Goal: Task Accomplishment & Management: Manage account settings

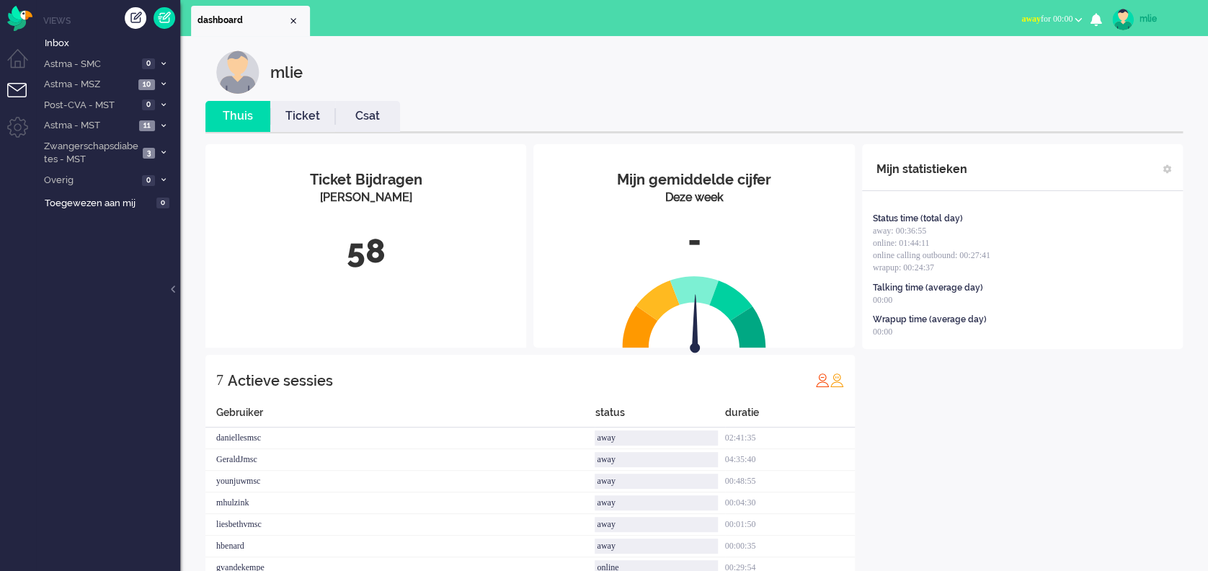
click at [1022, 18] on span "away" at bounding box center [1031, 19] width 19 height 10
click at [978, 62] on label "Online" at bounding box center [1022, 64] width 114 height 12
click at [306, 116] on link "Ticket" at bounding box center [302, 116] width 65 height 17
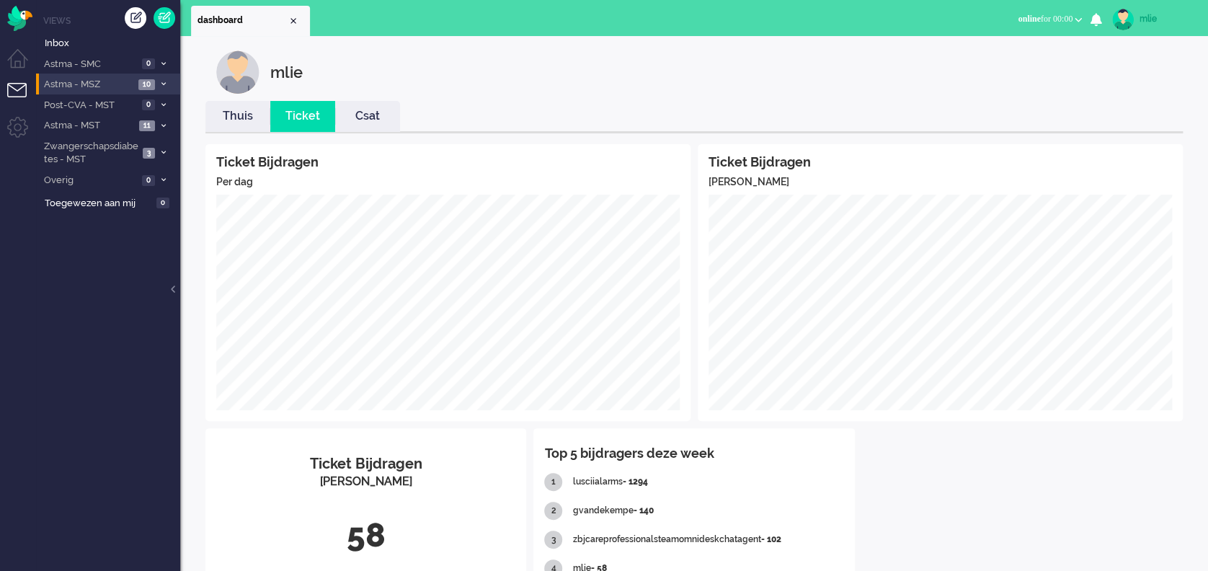
click at [161, 84] on icon at bounding box center [163, 83] width 4 height 5
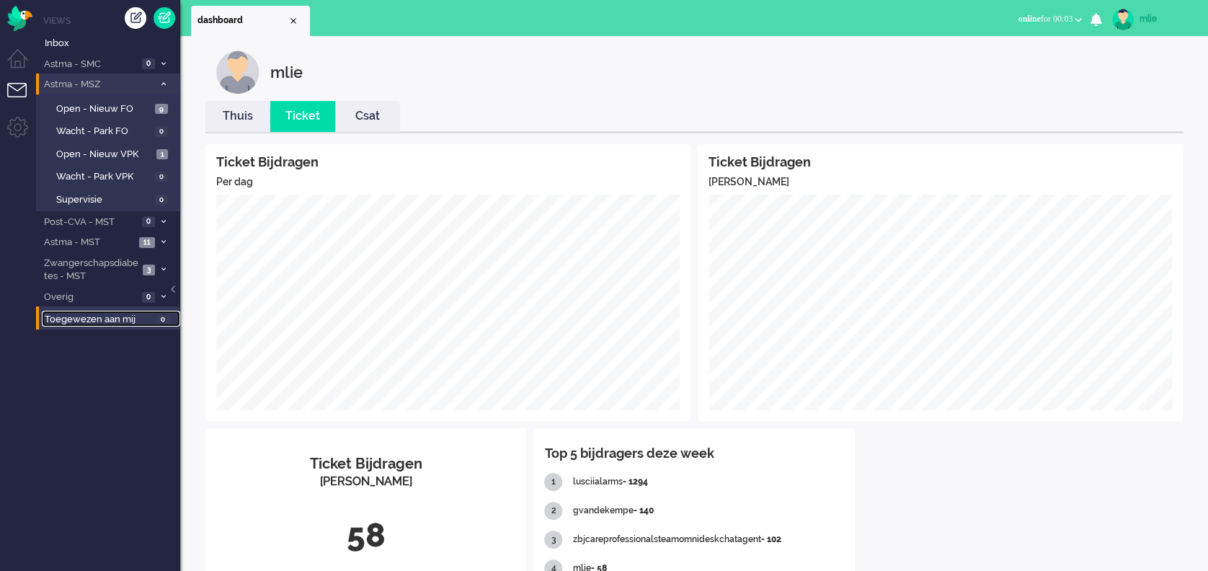
click at [163, 320] on span "0" at bounding box center [162, 319] width 13 height 11
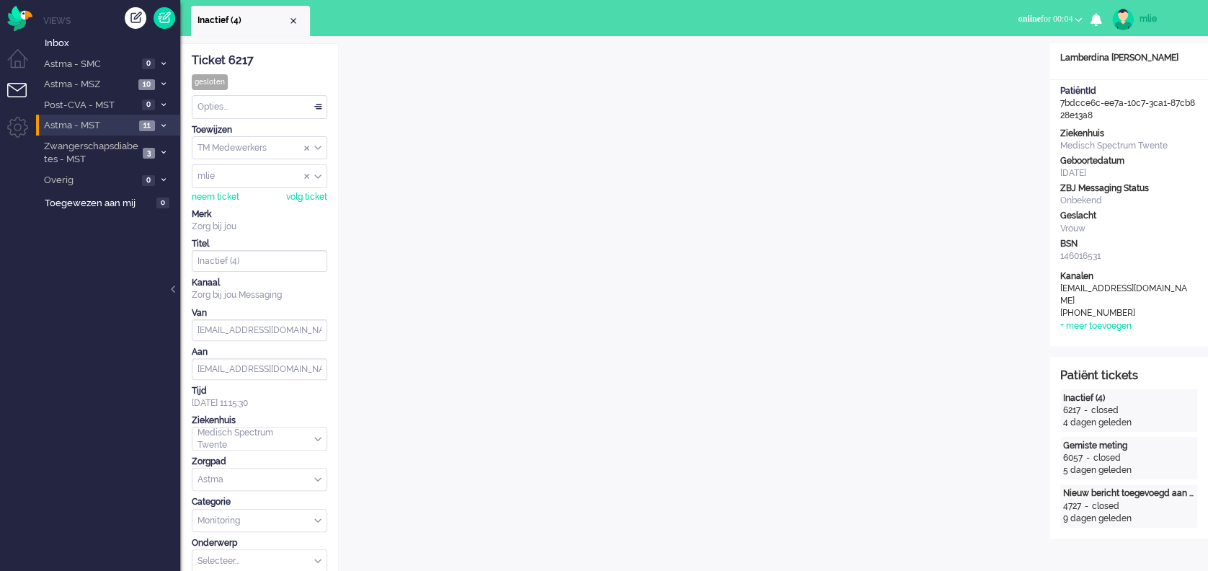
click at [164, 123] on icon at bounding box center [163, 125] width 4 height 5
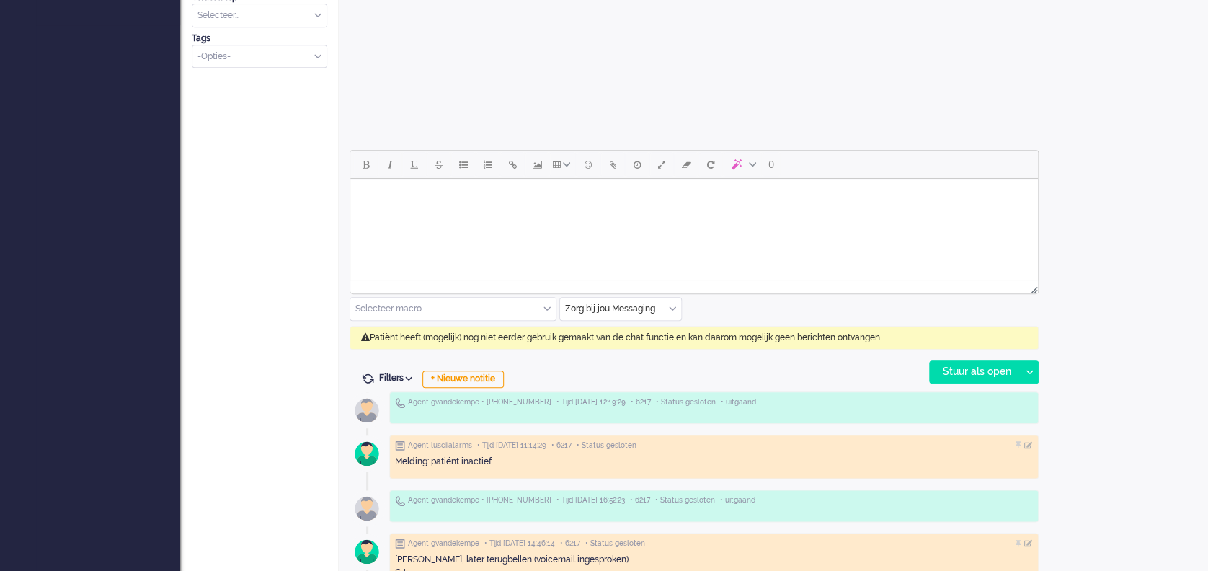
scroll to position [543, 0]
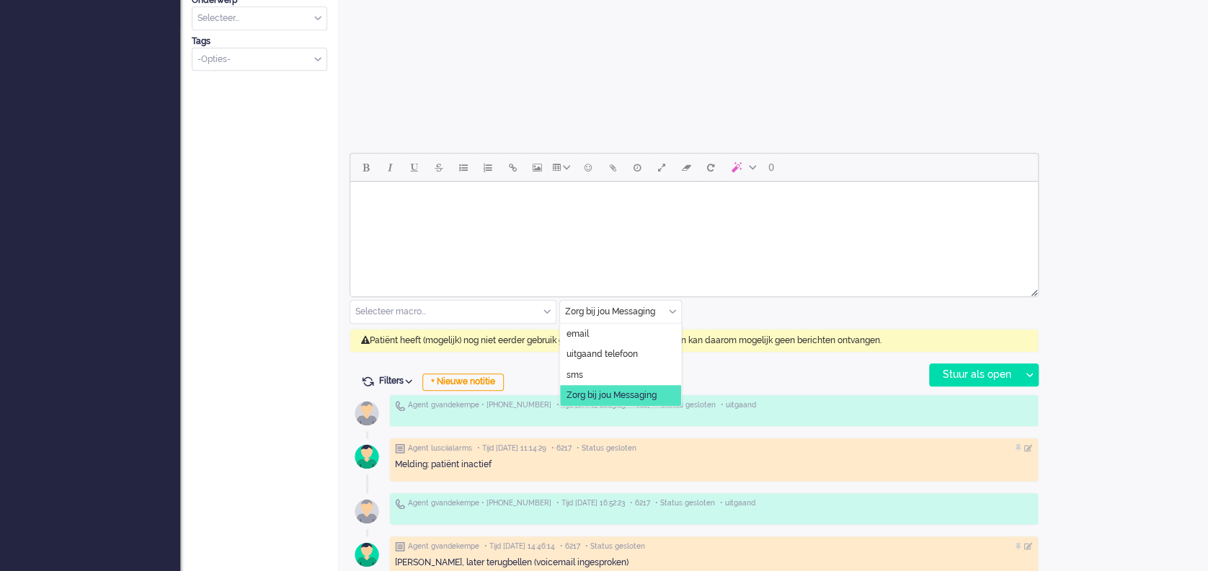
click at [671, 306] on div "Zorg bij jou Messaging" at bounding box center [620, 312] width 121 height 22
click at [634, 358] on span "uitgaand telefoon" at bounding box center [602, 354] width 71 height 12
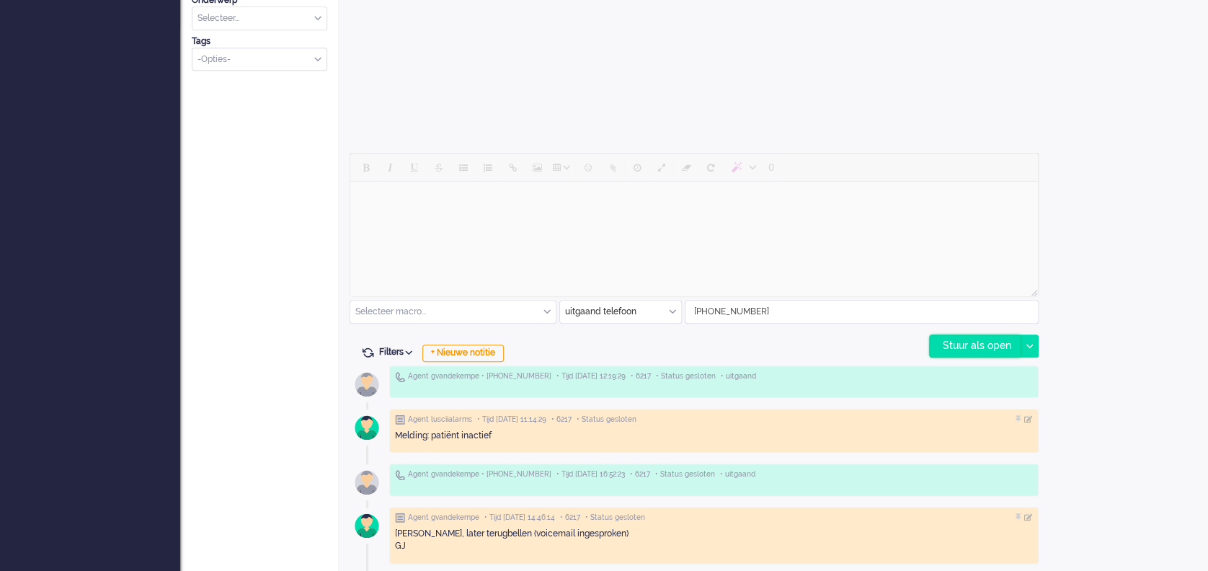
click at [996, 340] on div "Stuur als open" at bounding box center [975, 346] width 90 height 22
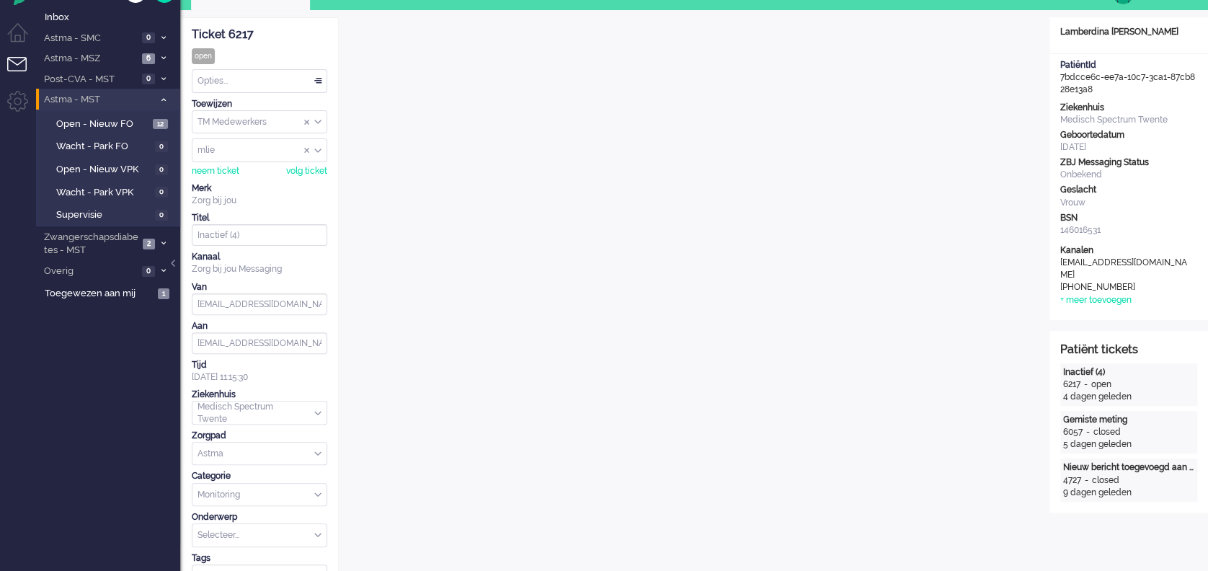
scroll to position [0, 0]
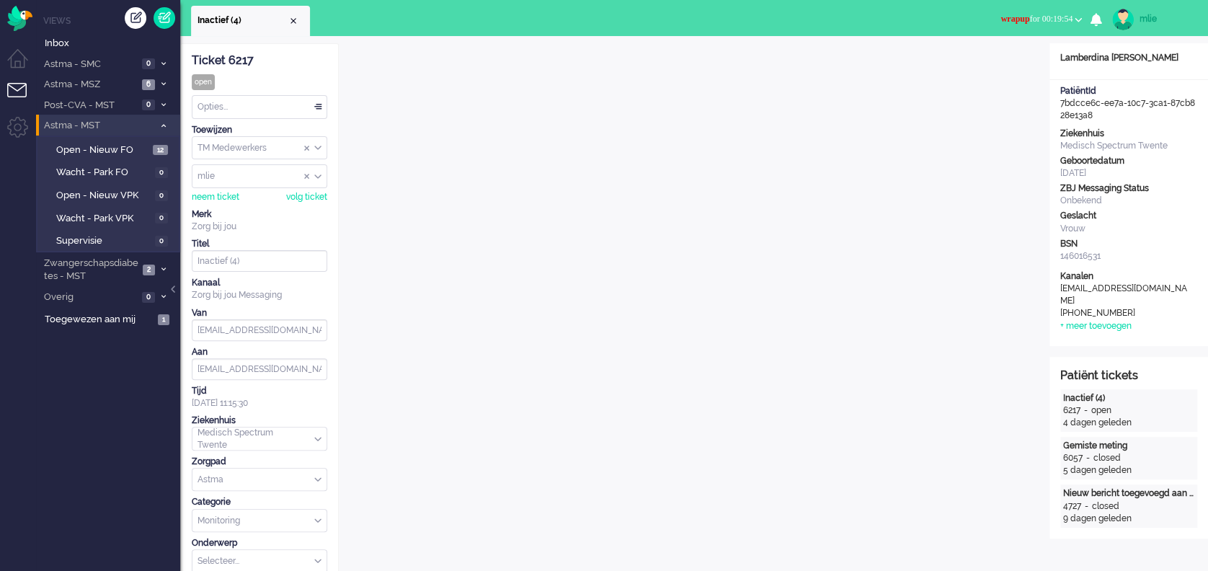
click at [318, 105] on div "Opties..." at bounding box center [260, 107] width 134 height 22
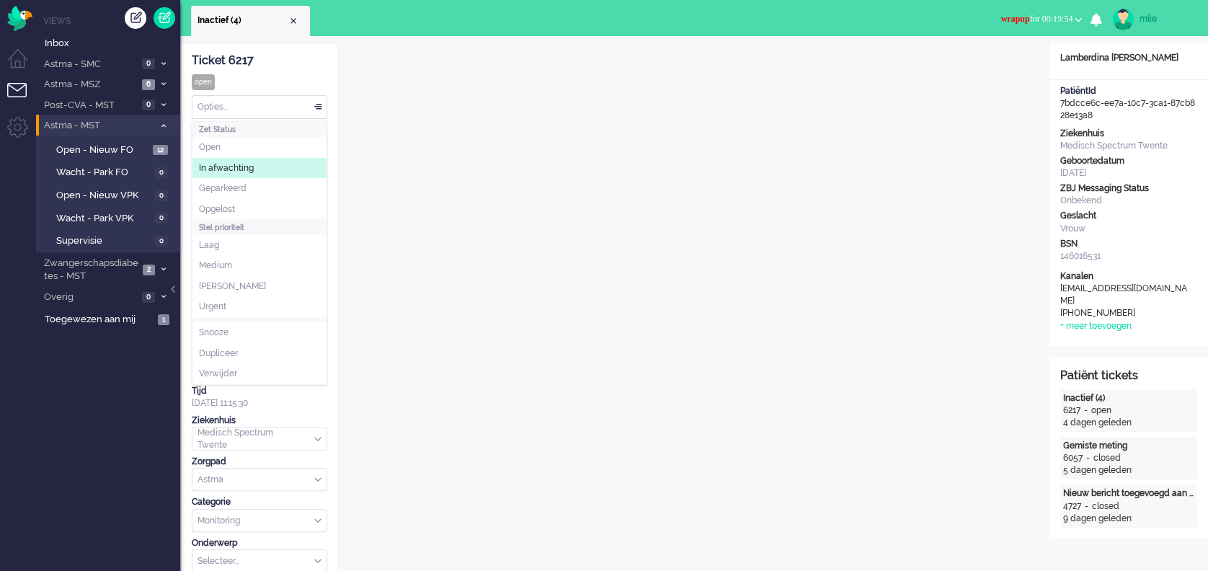
click at [259, 173] on li "In afwachting" at bounding box center [260, 168] width 134 height 21
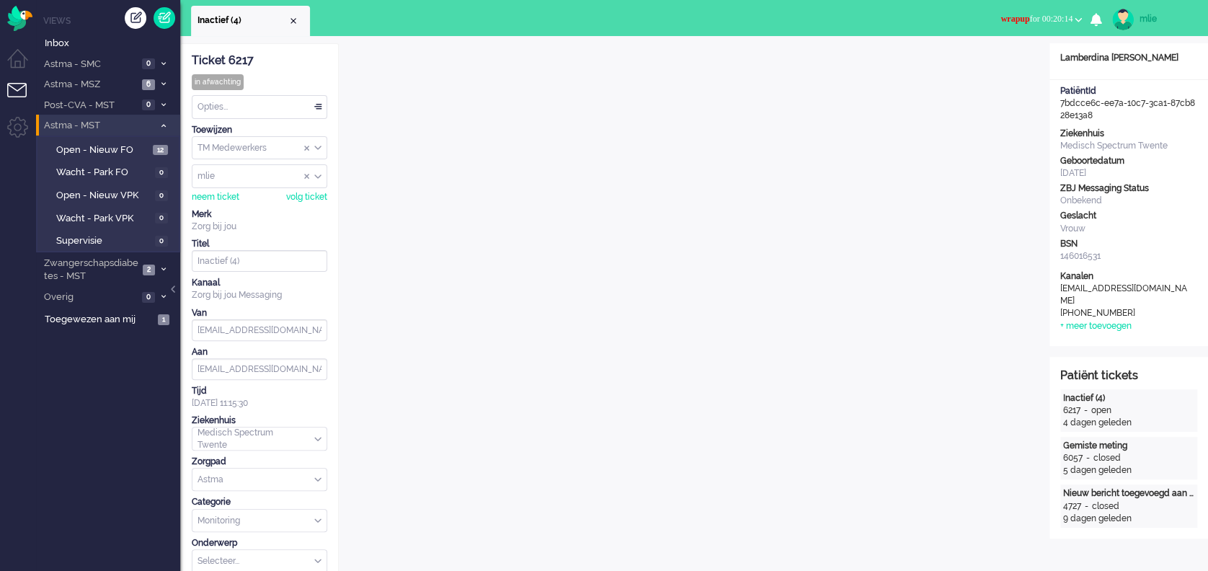
scroll to position [698, 0]
click at [302, 174] on input "Assign User" at bounding box center [260, 176] width 134 height 22
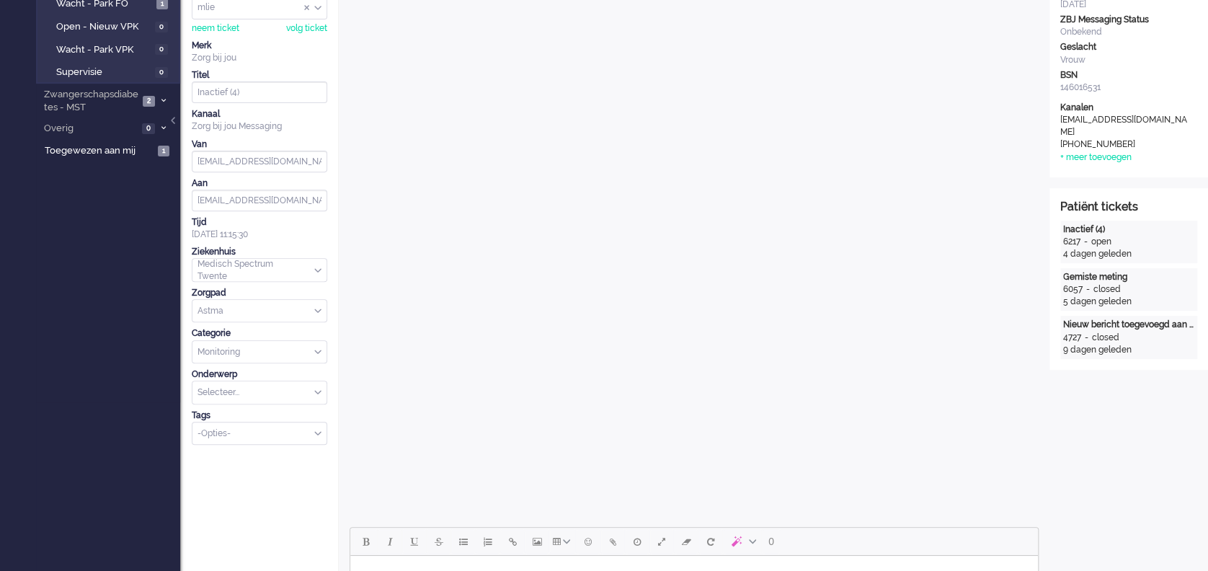
scroll to position [0, 0]
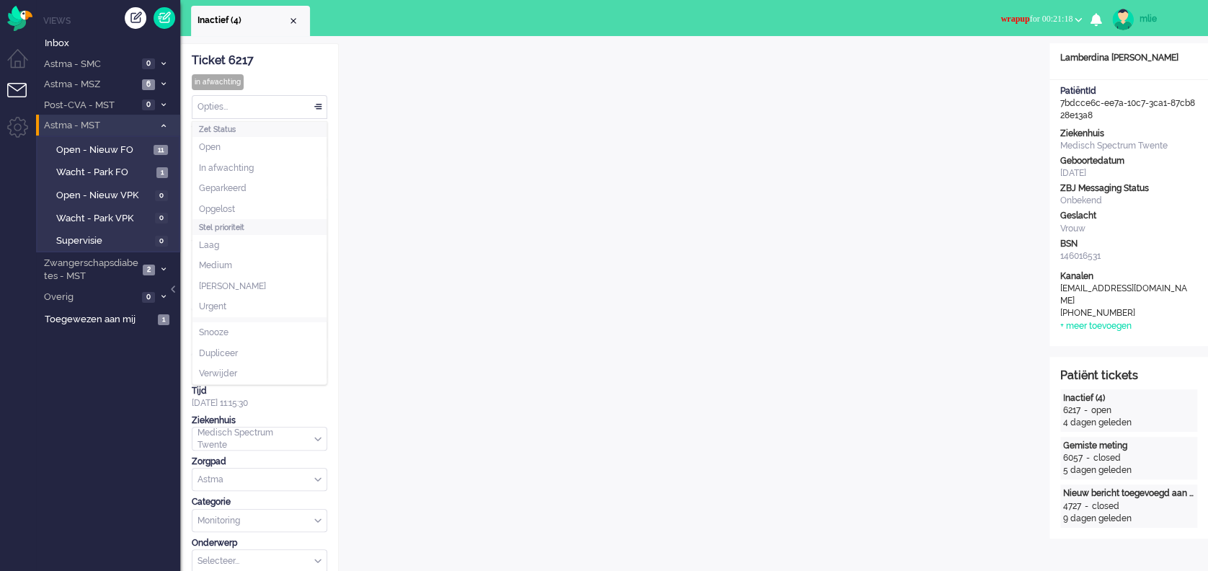
click at [317, 105] on div "Opties..." at bounding box center [260, 107] width 134 height 22
click at [229, 203] on span "Opgelost" at bounding box center [217, 209] width 36 height 12
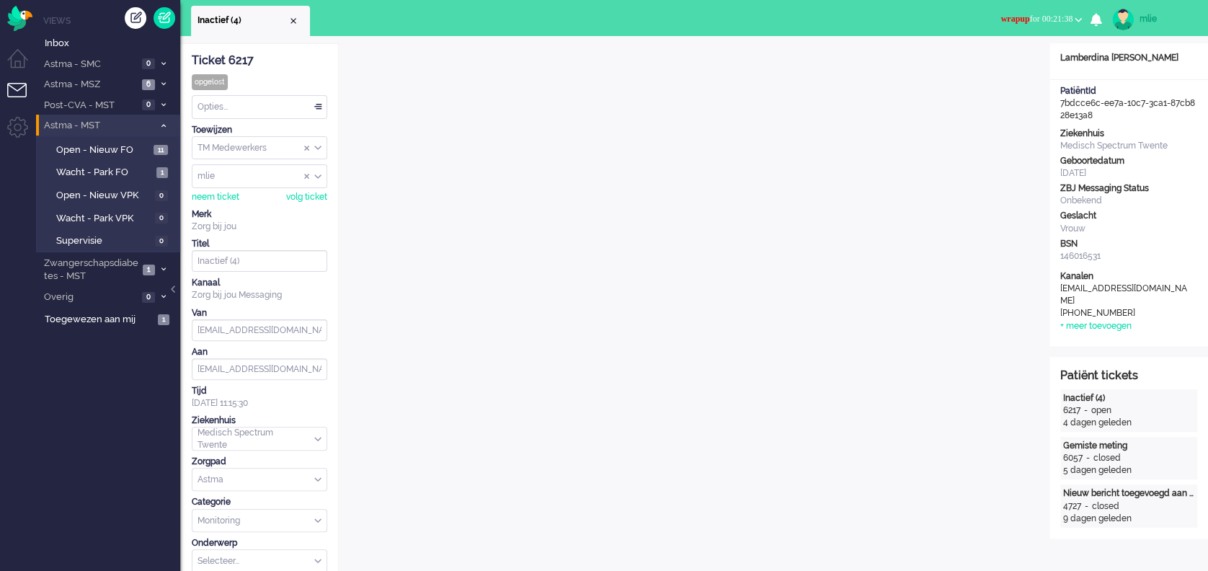
click at [1020, 17] on span "wrapup for 00:21:38" at bounding box center [1037, 19] width 72 height 10
click at [983, 68] on label "Online" at bounding box center [1022, 64] width 114 height 12
click at [166, 83] on span at bounding box center [163, 85] width 11 height 8
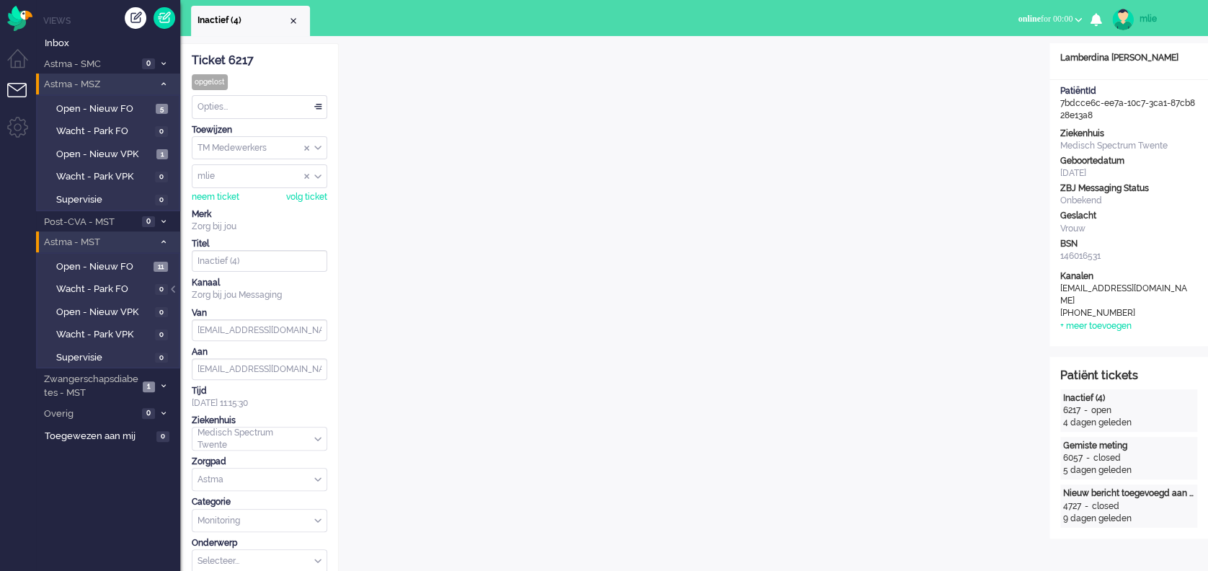
click at [166, 83] on span at bounding box center [163, 85] width 11 height 8
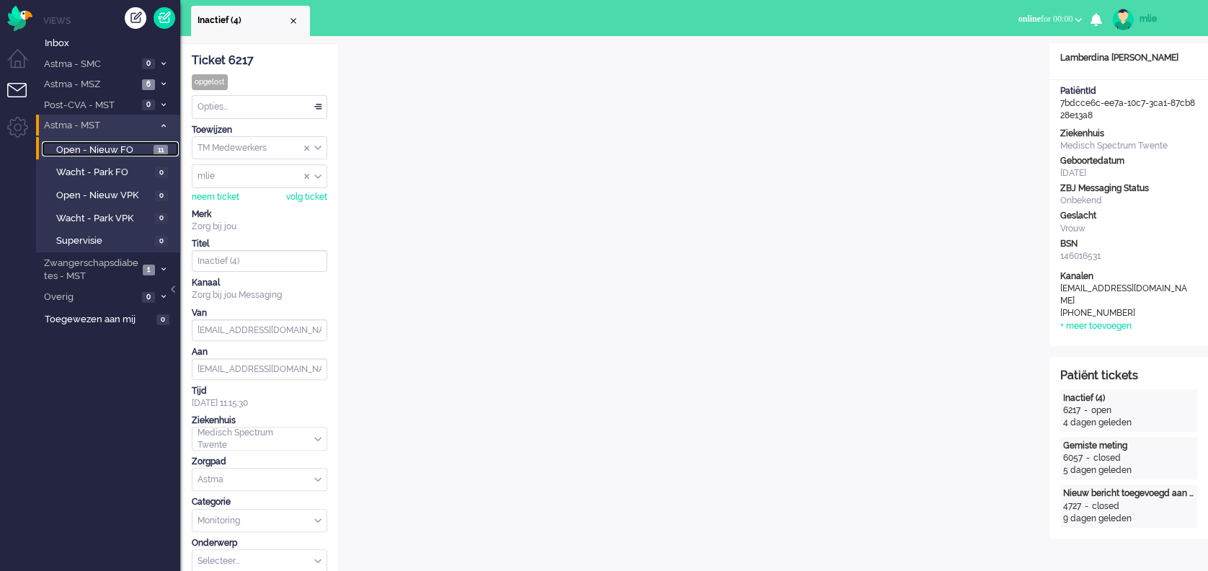
click at [160, 146] on span "11" at bounding box center [161, 150] width 14 height 11
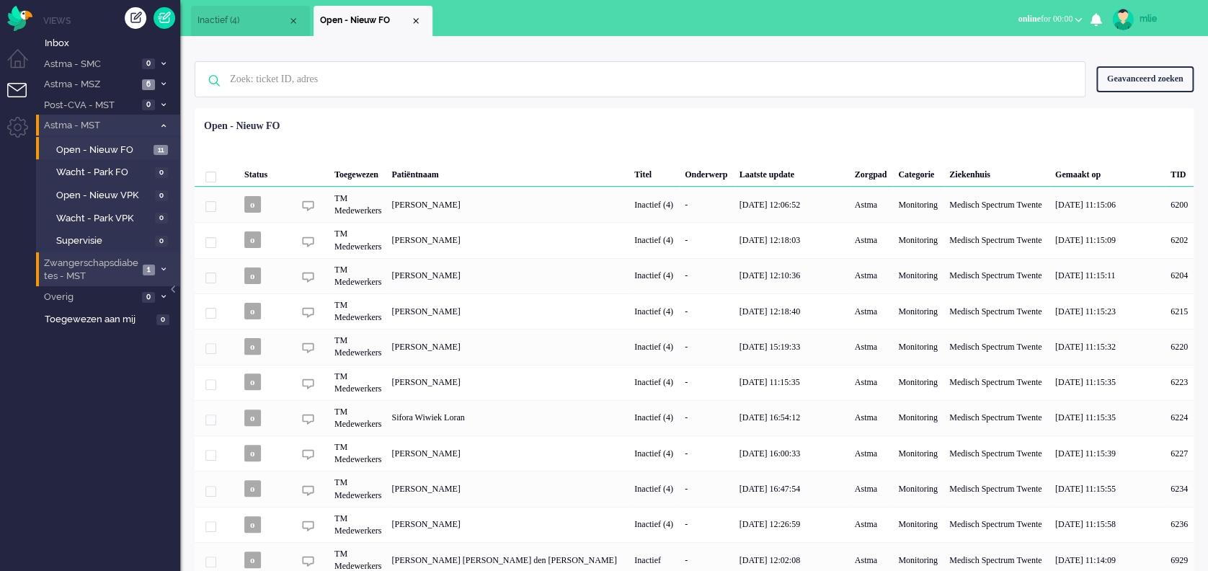
click at [159, 260] on li "Zwangerschapsdiabetes - MST 1" at bounding box center [108, 269] width 144 height 34
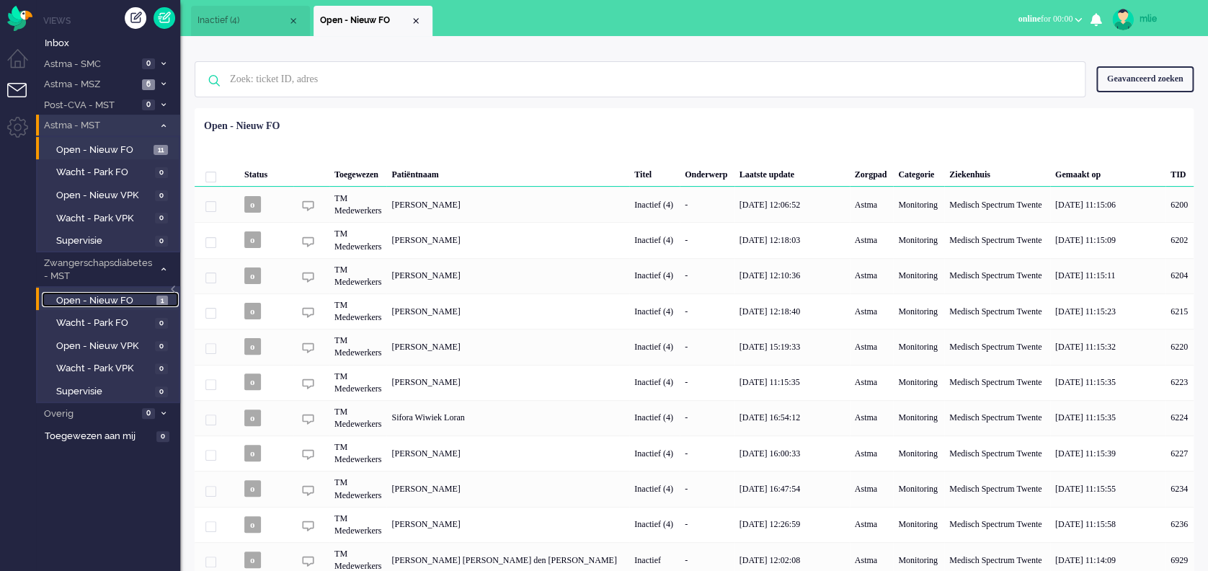
click at [119, 299] on span "Open - Nieuw FO" at bounding box center [104, 301] width 97 height 14
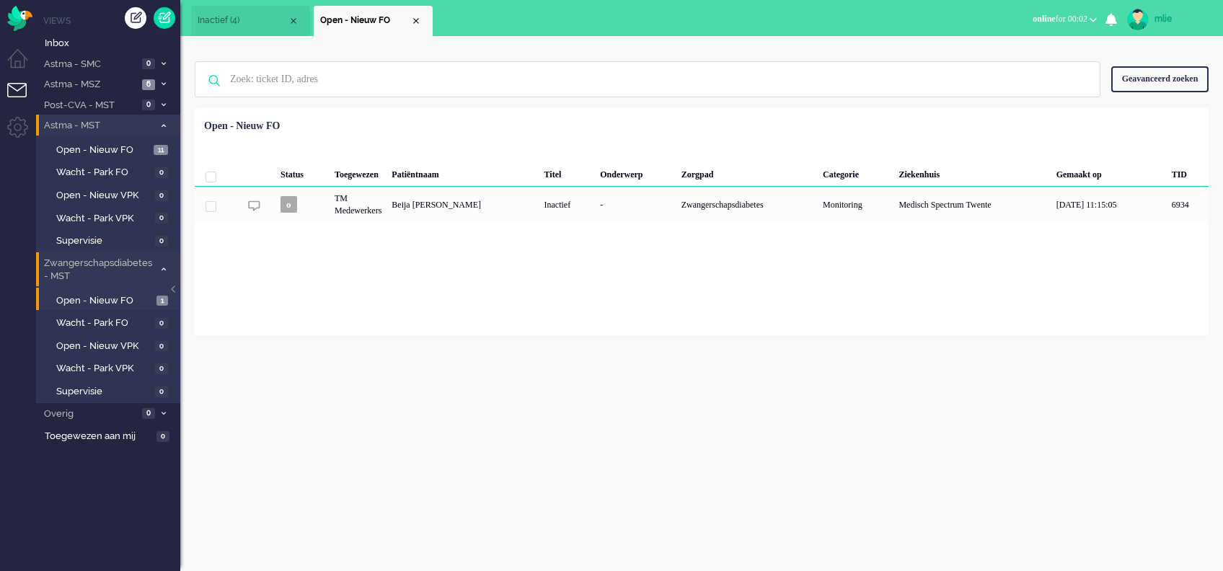
click at [161, 269] on icon at bounding box center [163, 269] width 4 height 5
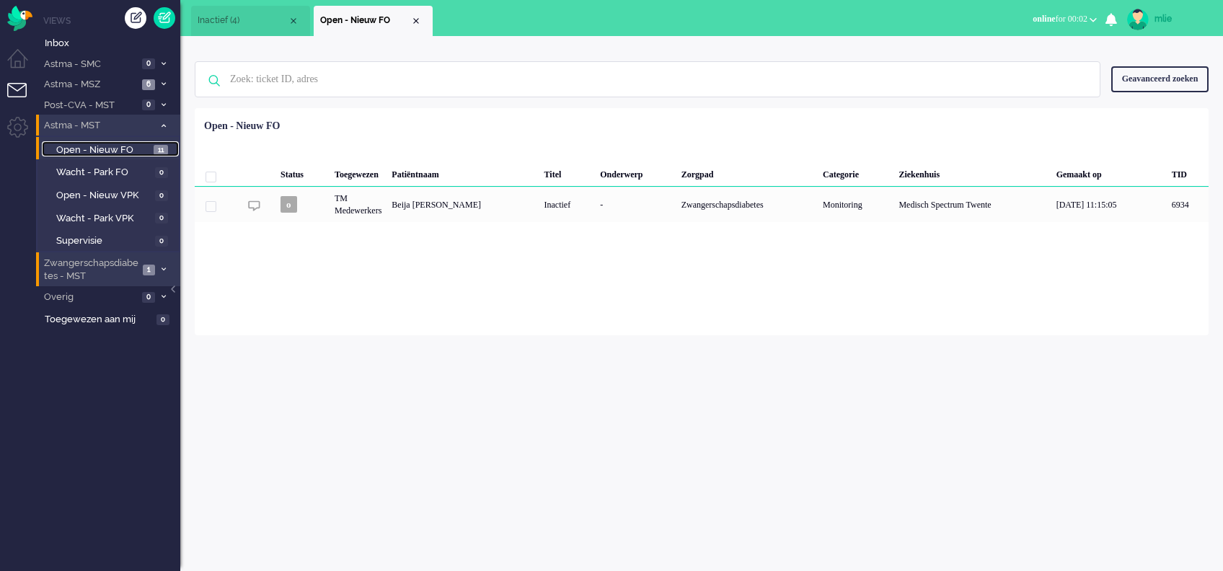
click at [156, 146] on span "11" at bounding box center [161, 150] width 14 height 11
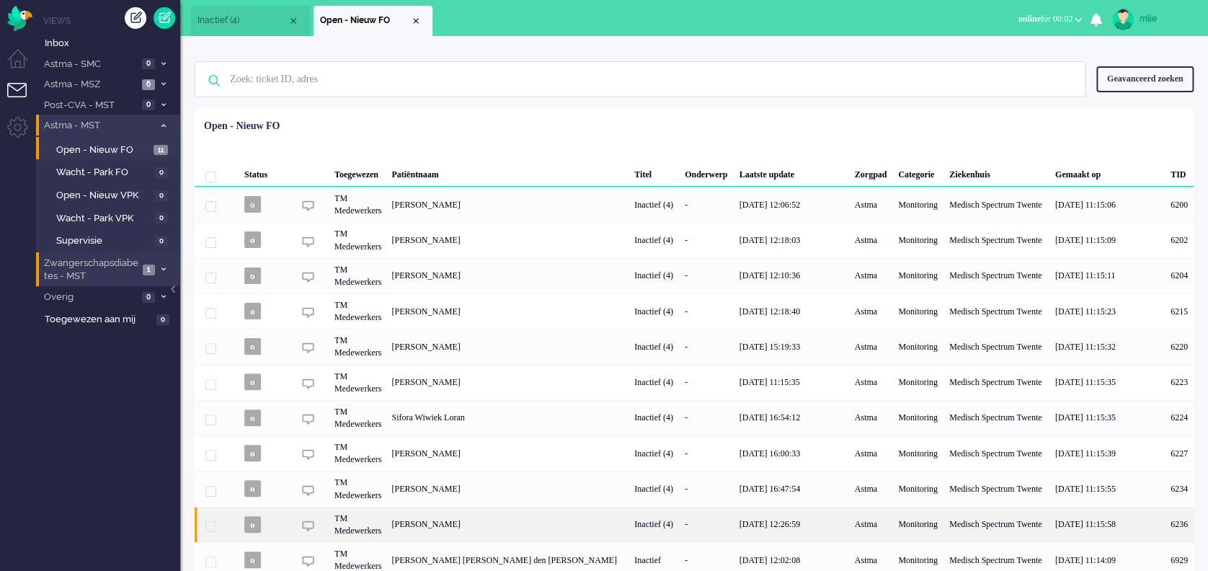
click at [1166, 519] on div "Joyce Schukkink" at bounding box center [1180, 524] width 28 height 35
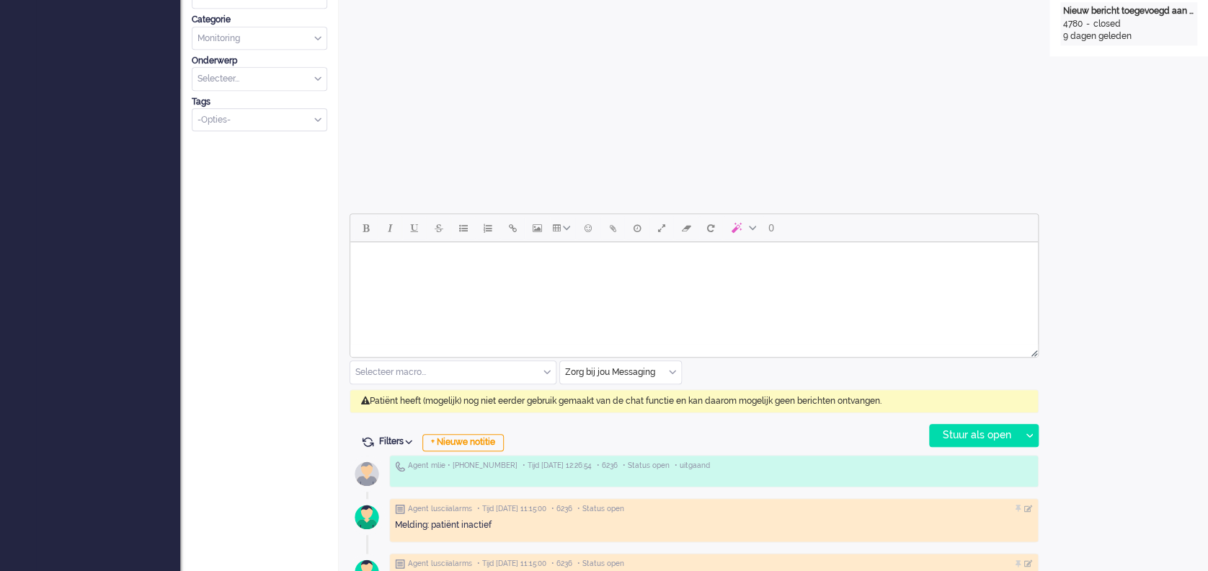
scroll to position [577, 0]
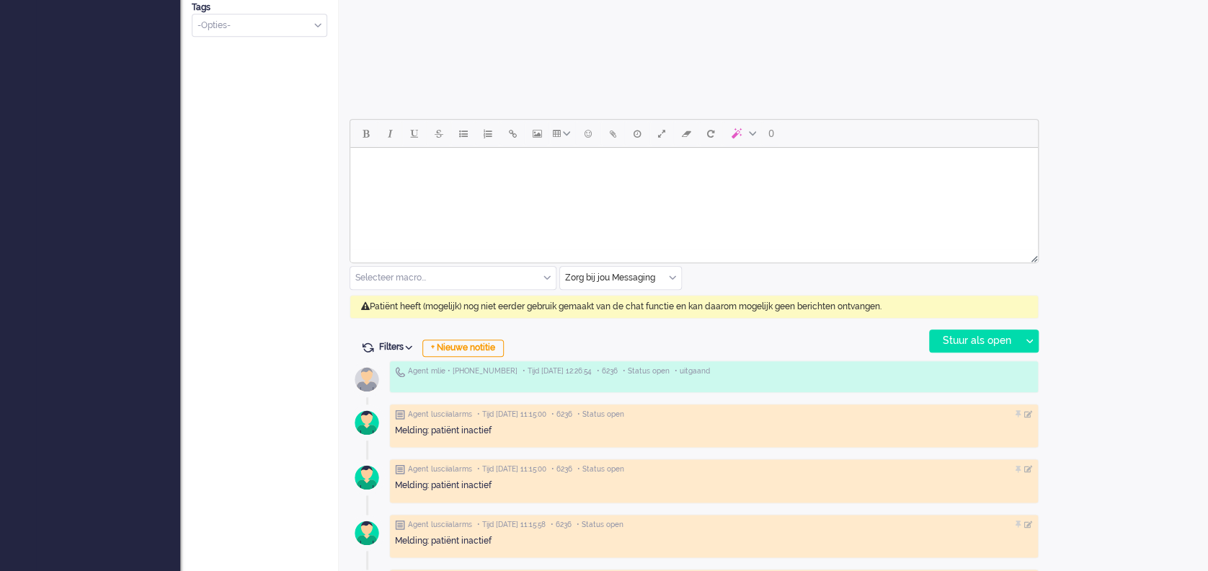
click at [674, 275] on div "Zorg bij jou Messaging" at bounding box center [620, 278] width 121 height 22
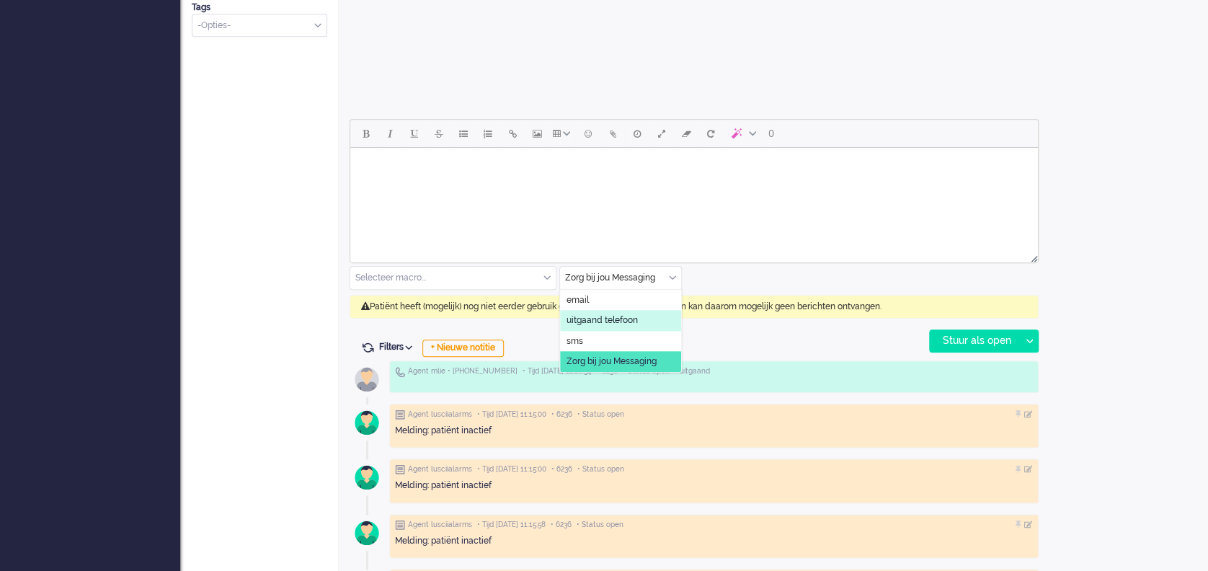
click at [617, 320] on span "uitgaand telefoon" at bounding box center [602, 320] width 71 height 12
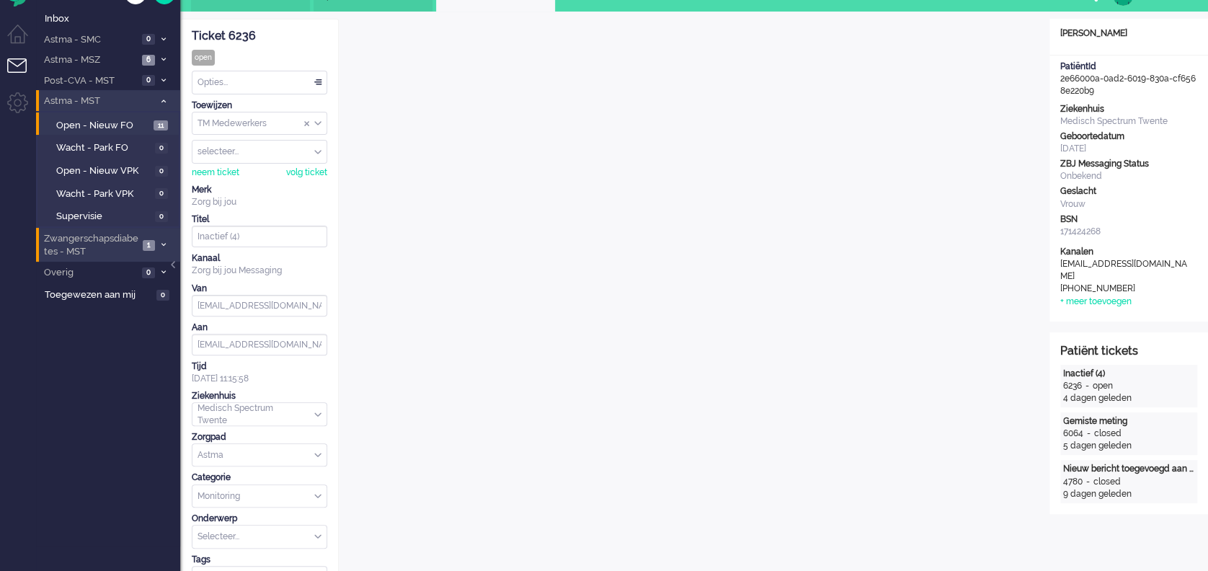
scroll to position [0, 0]
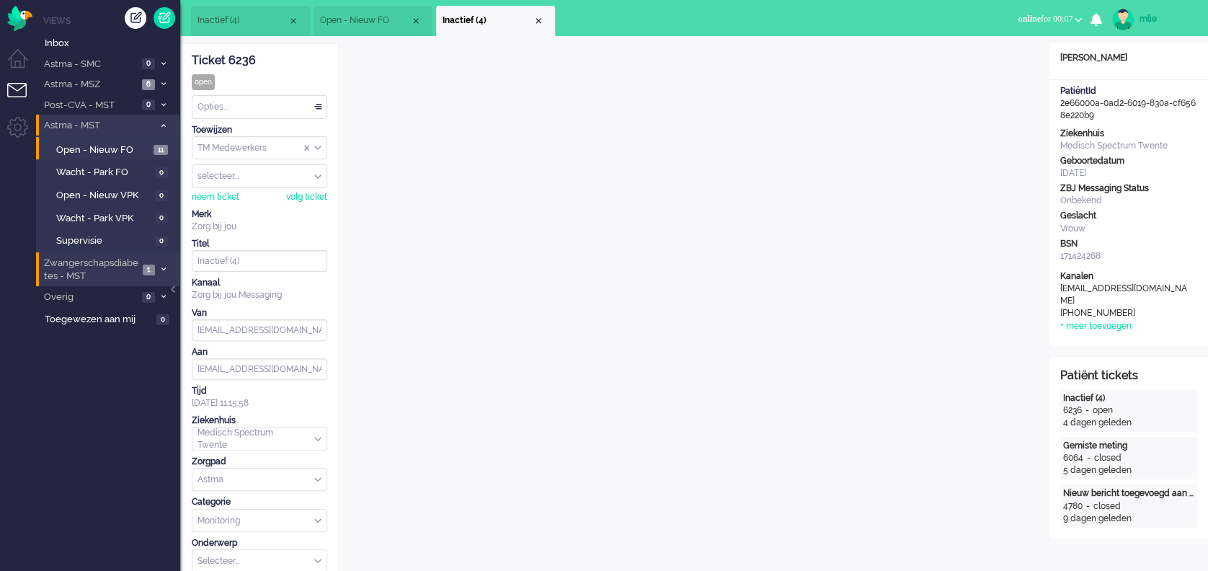
click at [237, 15] on span "Inactief (4)" at bounding box center [243, 20] width 90 height 12
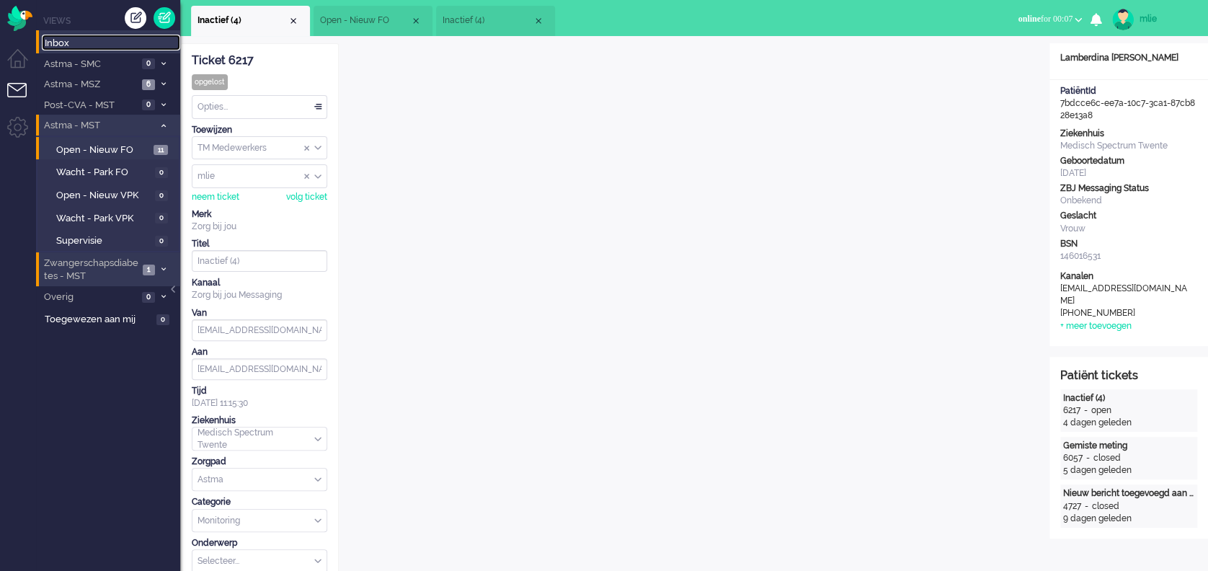
click at [66, 42] on span "Inbox" at bounding box center [113, 44] width 136 height 14
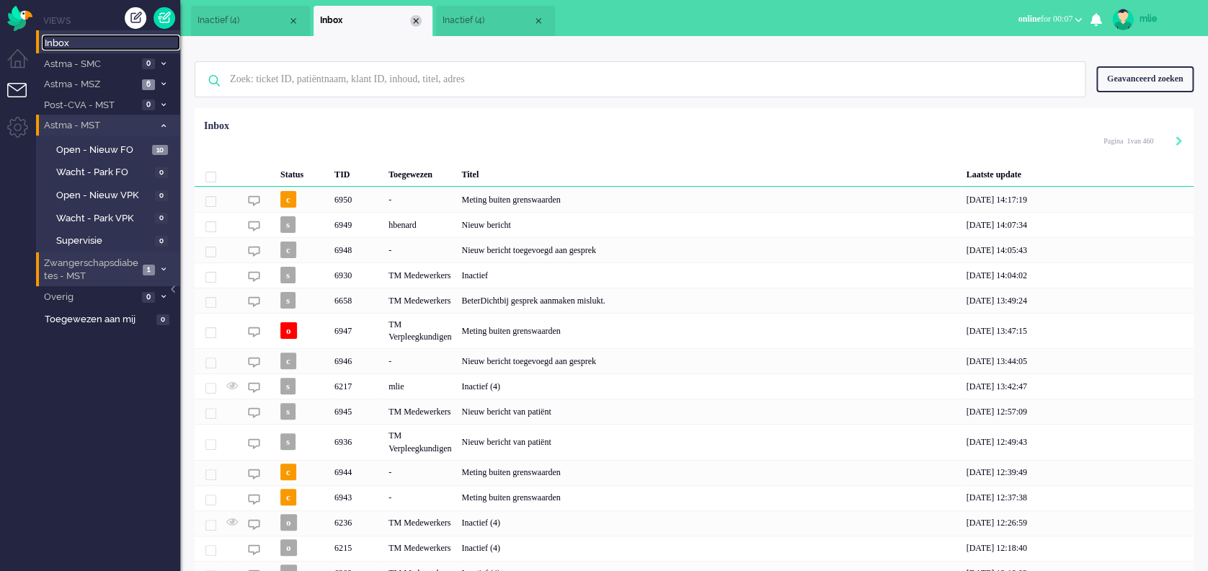
click at [415, 19] on div "Close tab" at bounding box center [416, 21] width 12 height 12
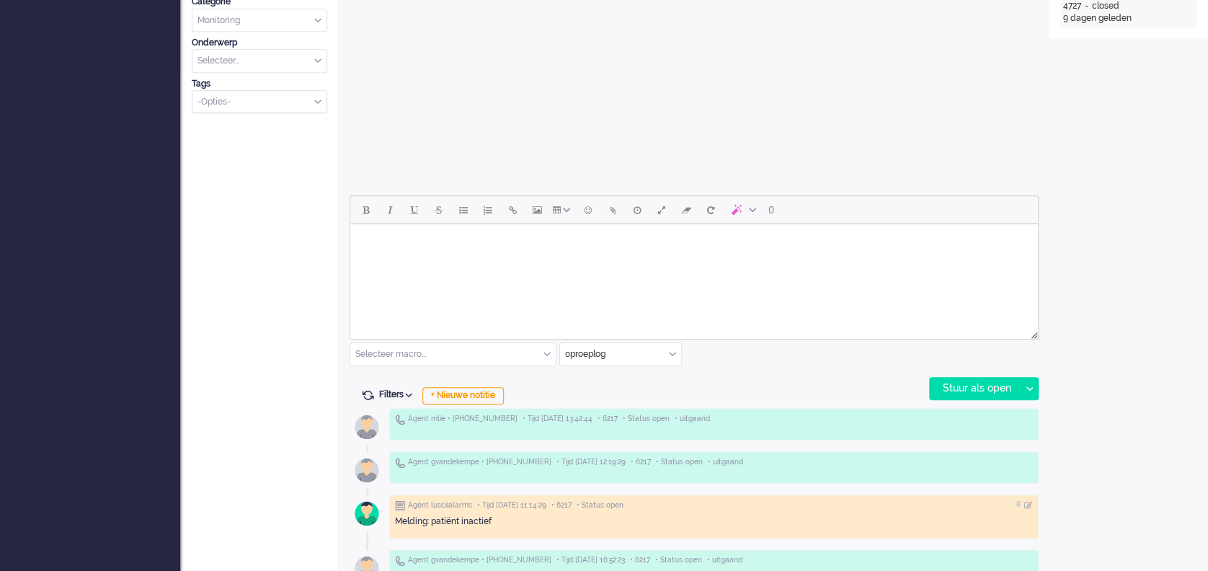
scroll to position [513, 0]
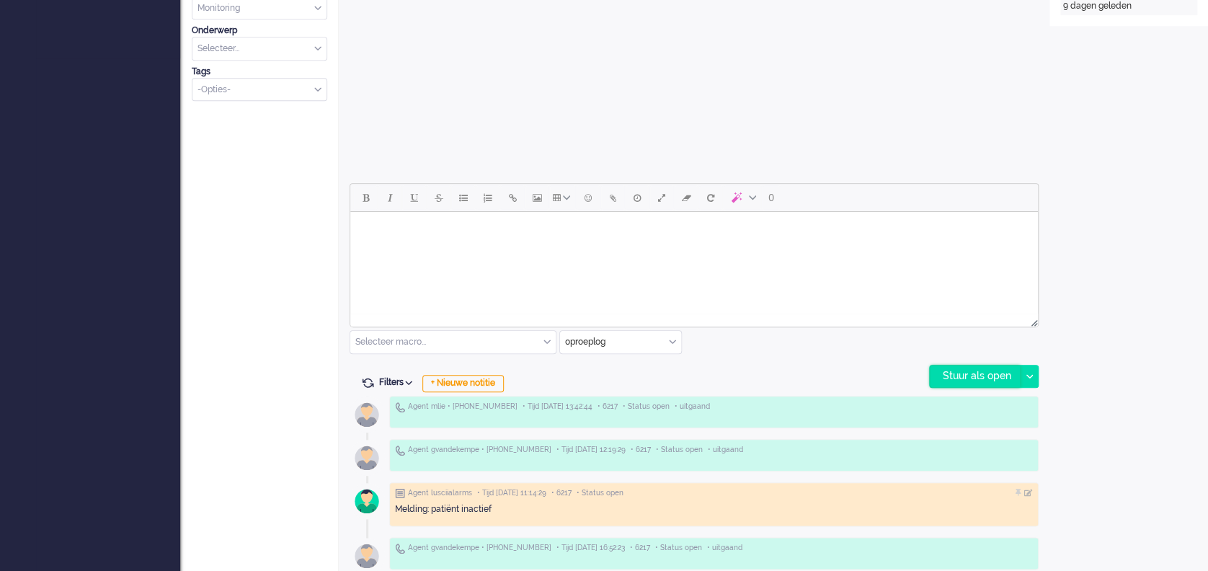
click at [975, 371] on div "Stuur als open" at bounding box center [975, 377] width 90 height 22
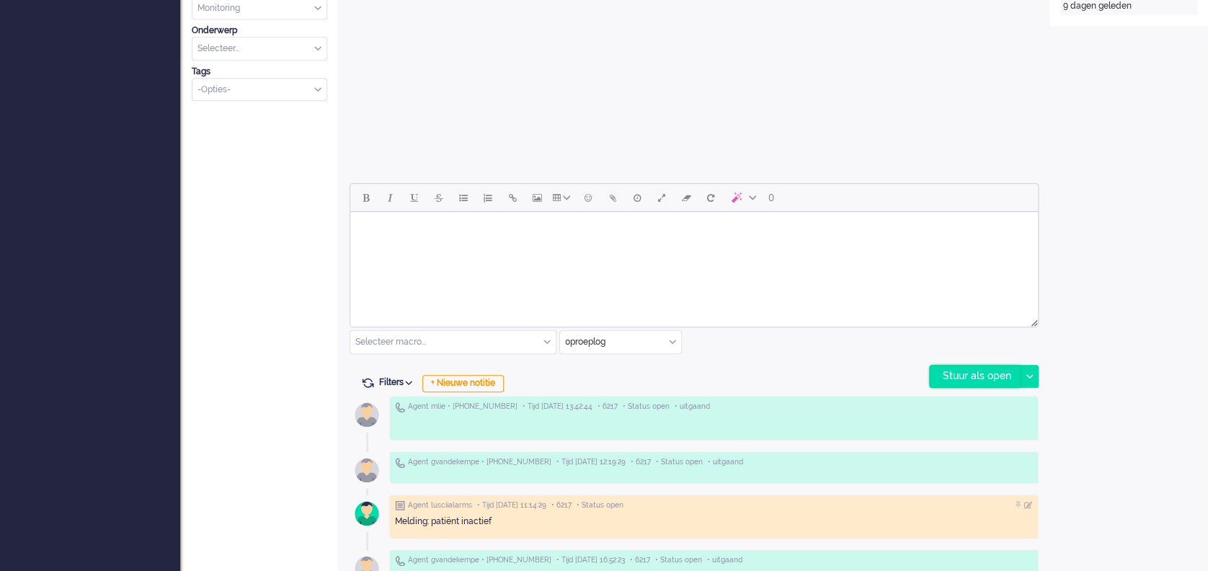
click at [975, 371] on div "Stuur als open" at bounding box center [975, 377] width 90 height 22
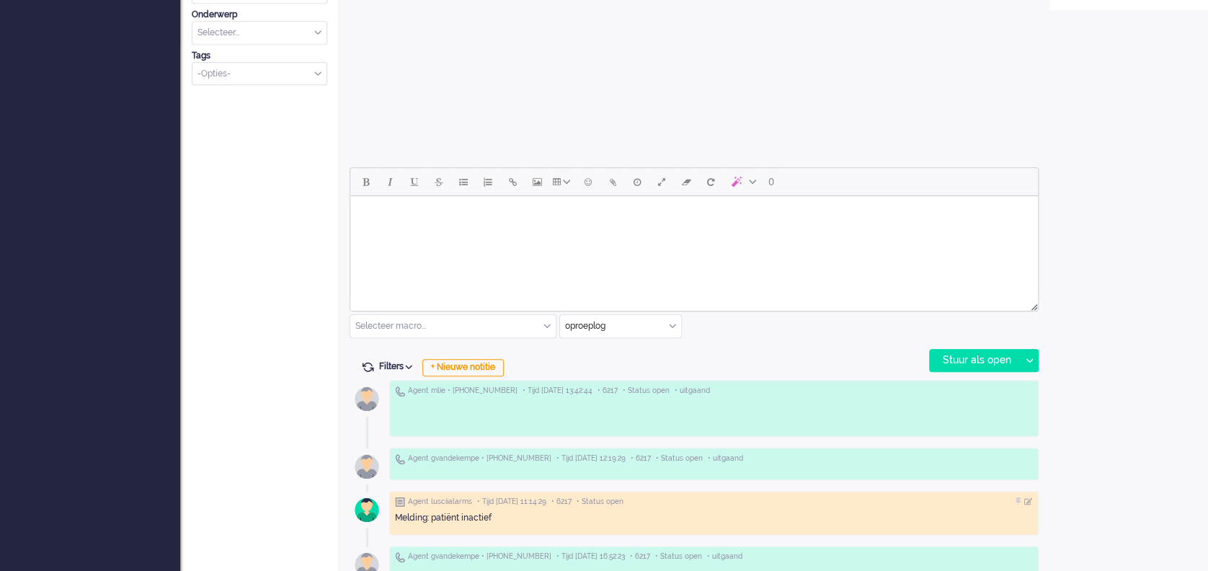
scroll to position [542, 0]
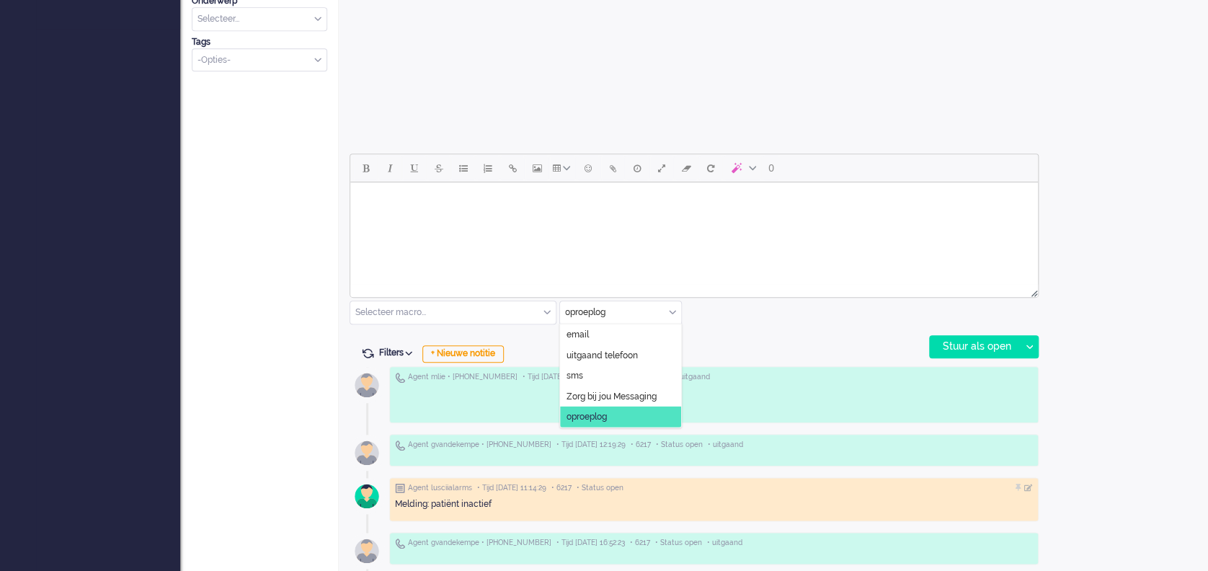
click at [668, 309] on div "oproeplog" at bounding box center [620, 312] width 121 height 22
click at [638, 353] on li "uitgaand telefoon" at bounding box center [620, 355] width 121 height 21
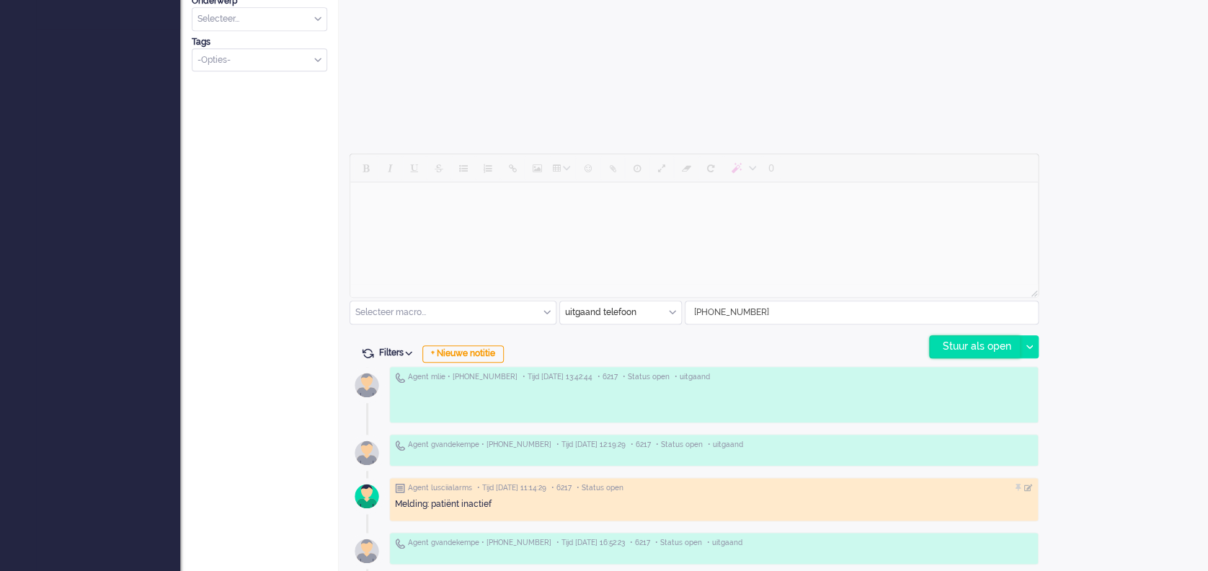
click at [992, 341] on div "Stuur als open" at bounding box center [975, 347] width 90 height 22
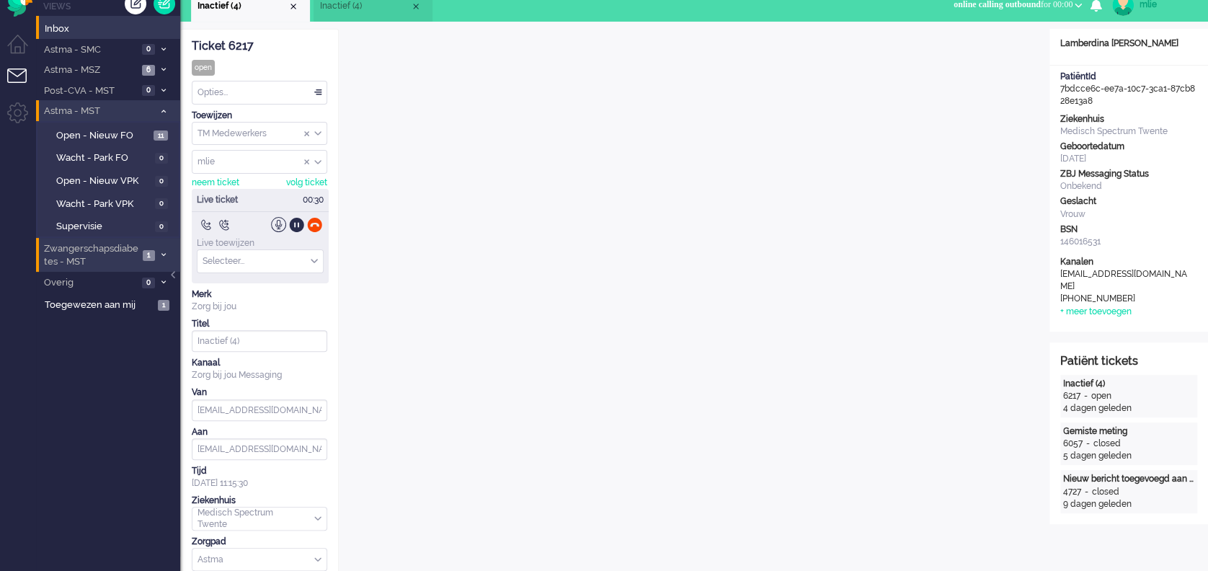
scroll to position [0, 0]
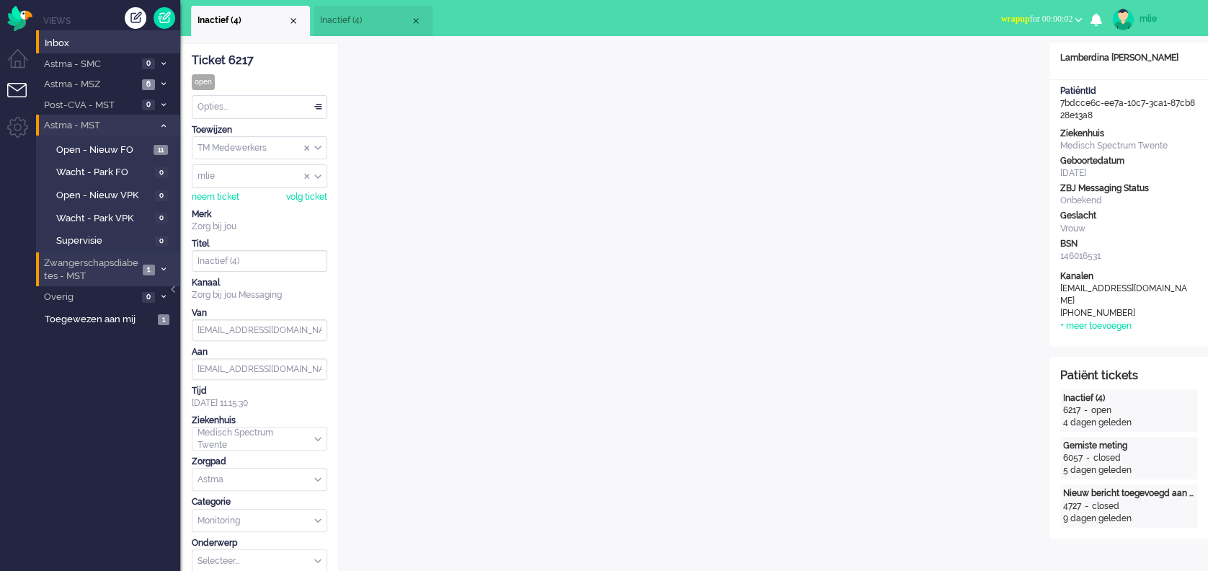
click at [1001, 19] on span "wrapup" at bounding box center [1015, 19] width 29 height 10
click at [980, 63] on label "Online" at bounding box center [1022, 64] width 114 height 12
click at [289, 22] on div "Close tab" at bounding box center [294, 21] width 12 height 12
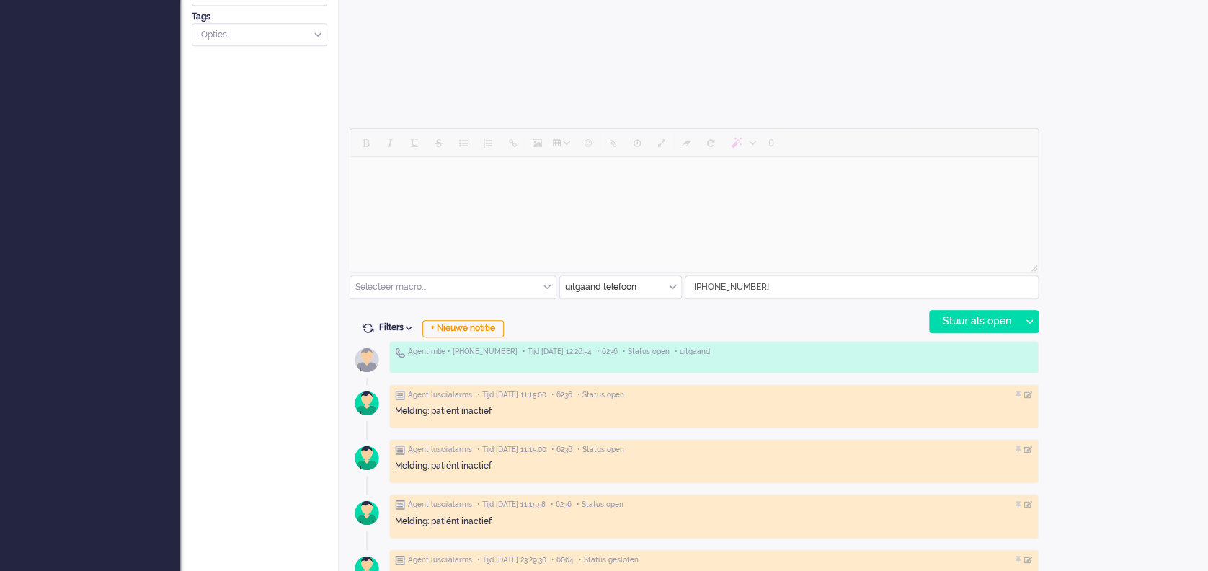
scroll to position [576, 0]
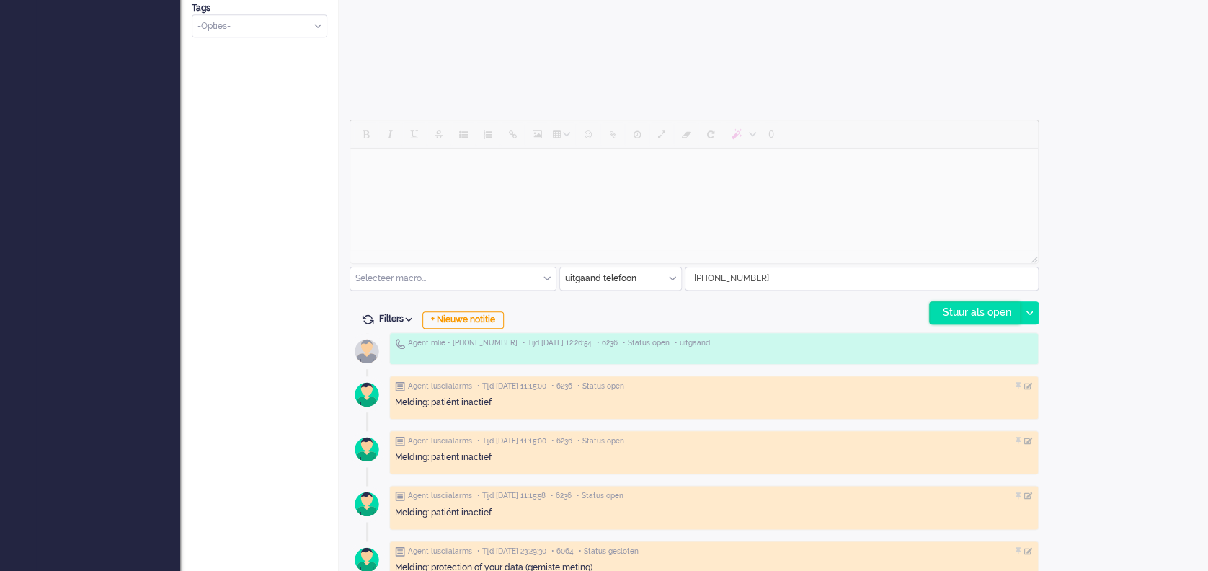
click at [974, 308] on div "Stuur als open" at bounding box center [975, 313] width 90 height 22
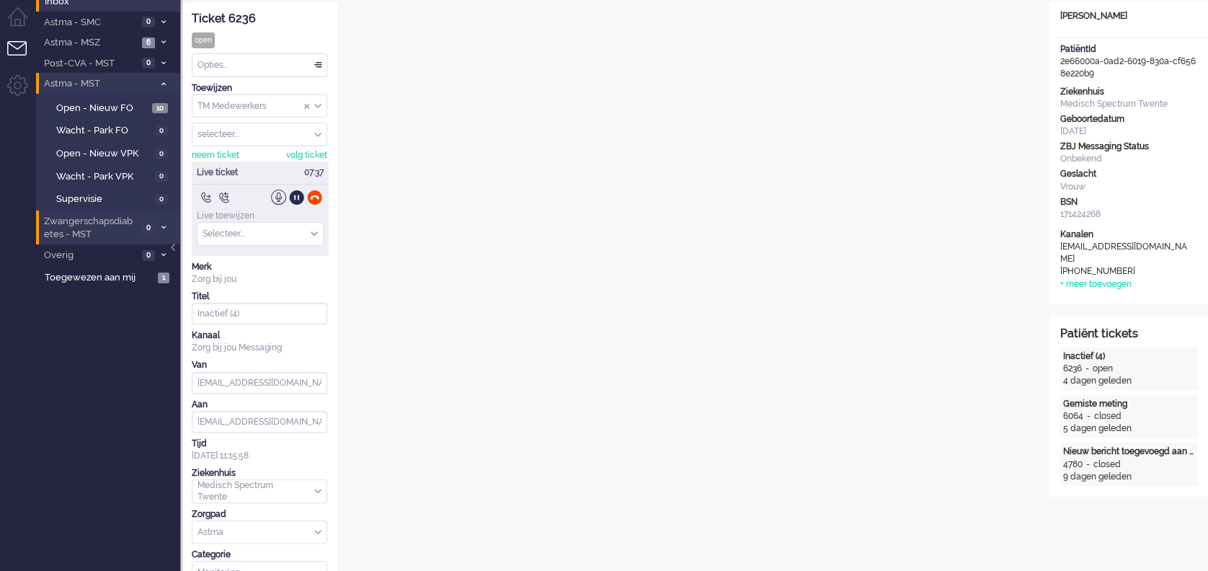
scroll to position [0, 0]
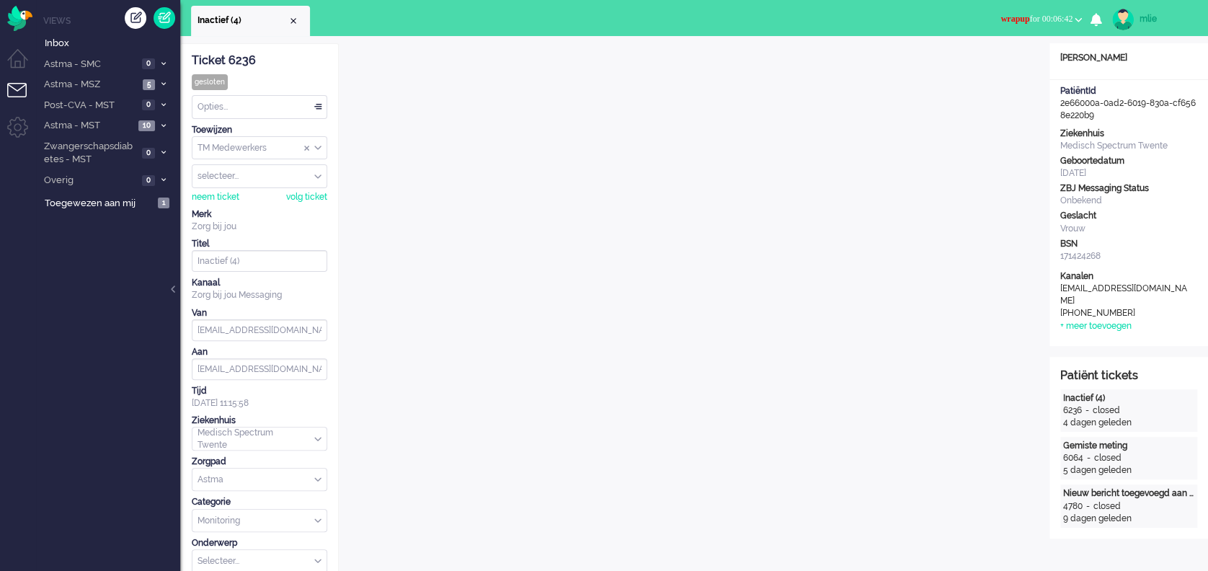
click at [1005, 15] on span "wrapup" at bounding box center [1015, 19] width 29 height 10
click at [986, 66] on label "Online" at bounding box center [1022, 64] width 114 height 12
click at [317, 102] on div "Opties..." at bounding box center [260, 107] width 134 height 22
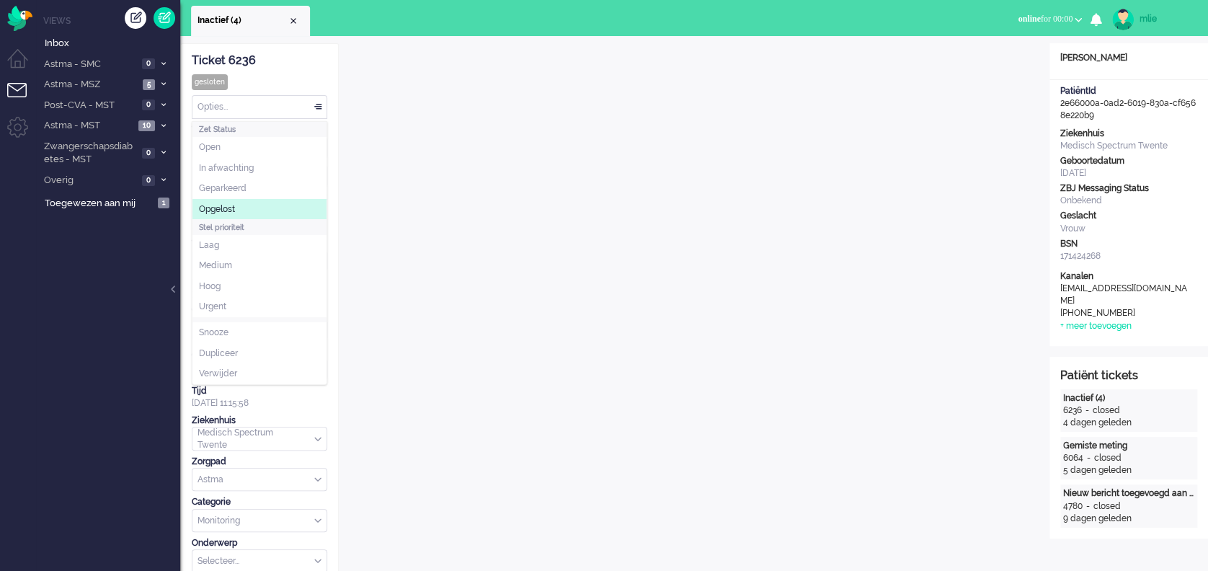
click at [224, 208] on span "Opgelost" at bounding box center [217, 209] width 36 height 12
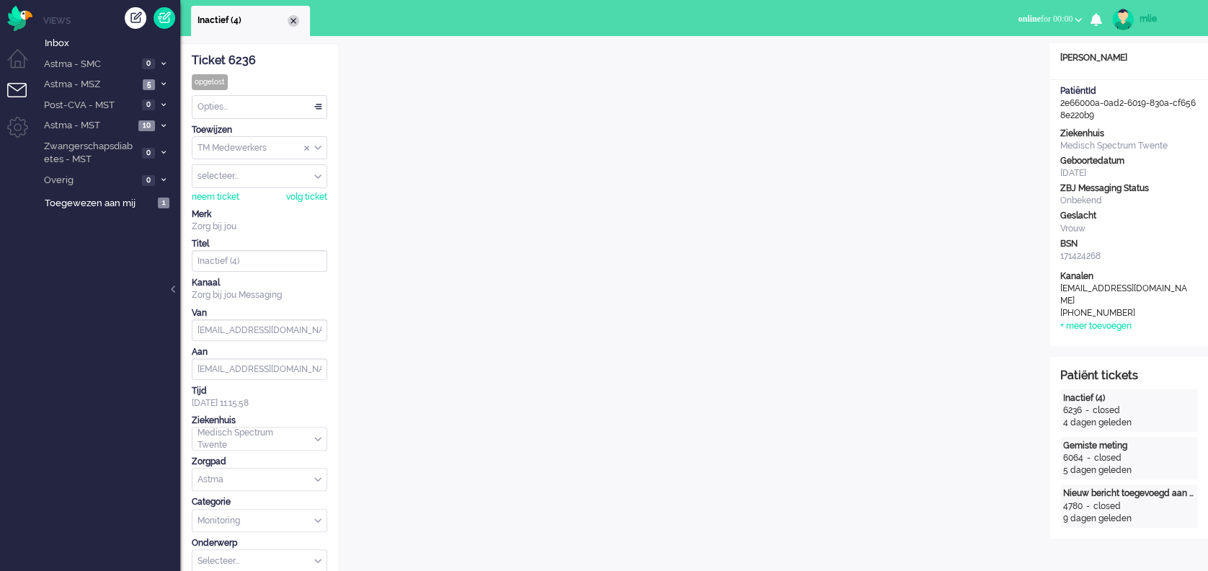
click at [291, 16] on div "Close tab" at bounding box center [294, 21] width 12 height 12
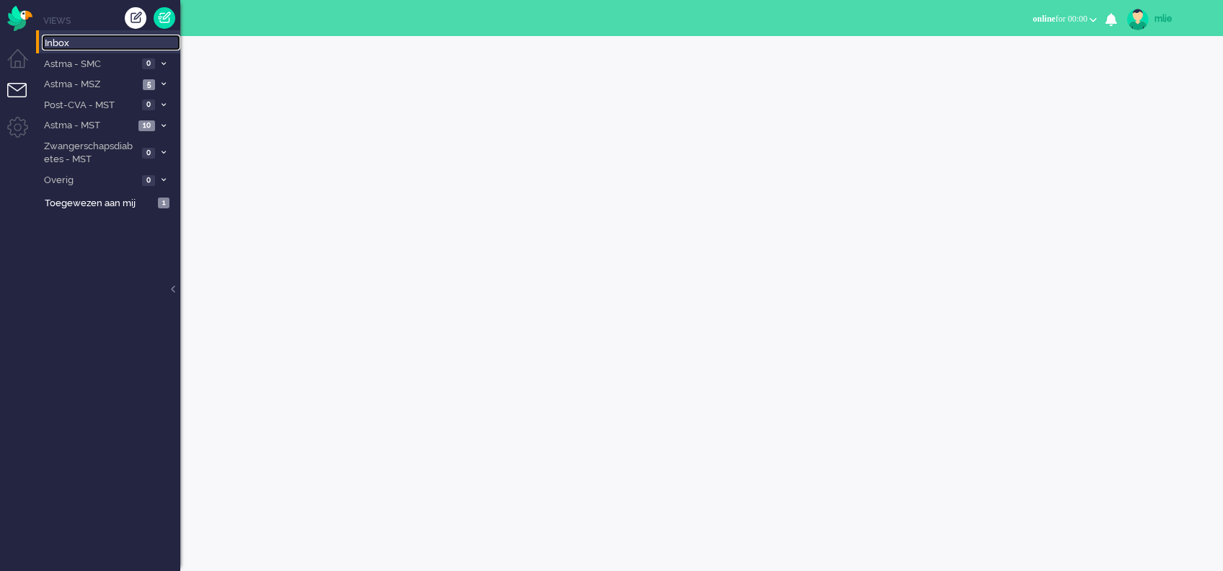
click at [66, 45] on span "Inbox" at bounding box center [113, 44] width 136 height 14
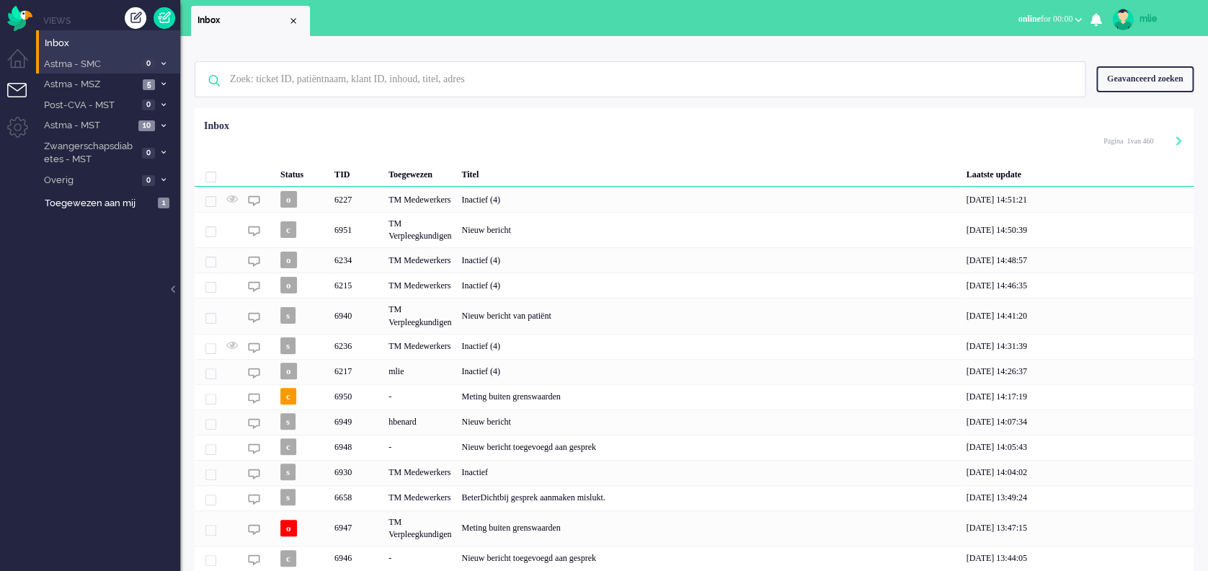
click at [79, 63] on span "Astma - SMC" at bounding box center [90, 65] width 96 height 14
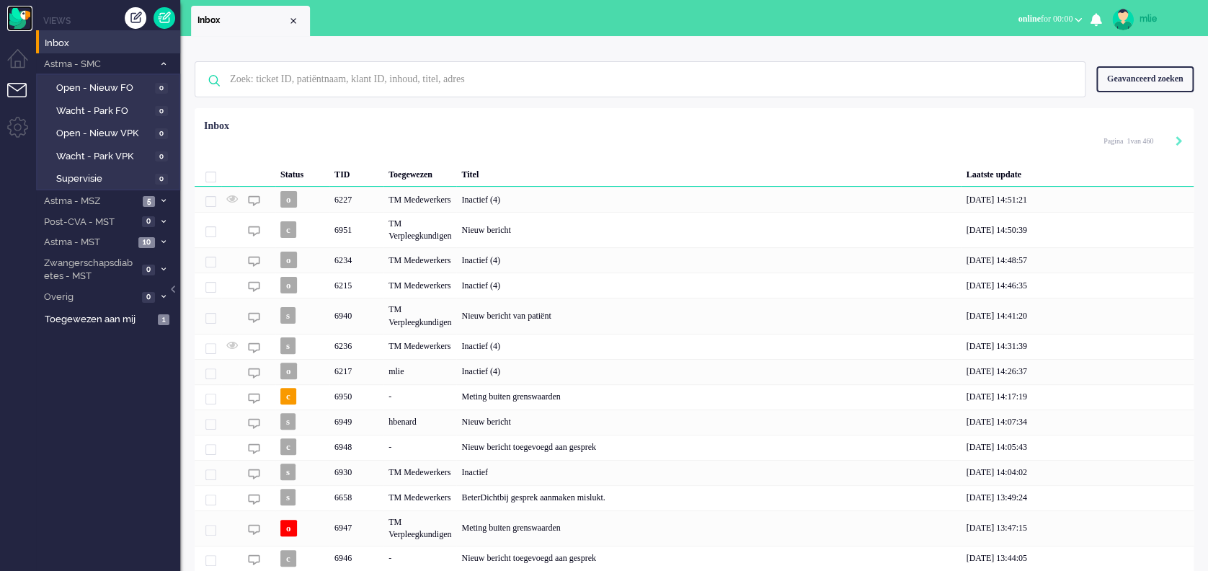
click at [12, 12] on img "Omnidesk" at bounding box center [19, 18] width 25 height 25
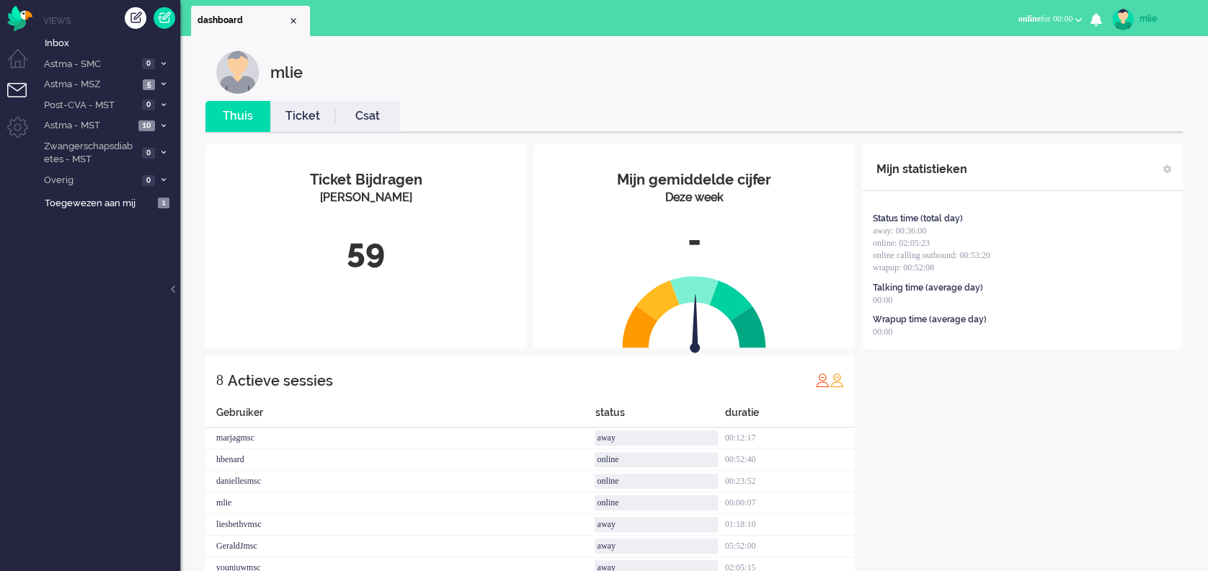
click at [312, 120] on link "Ticket" at bounding box center [302, 116] width 65 height 17
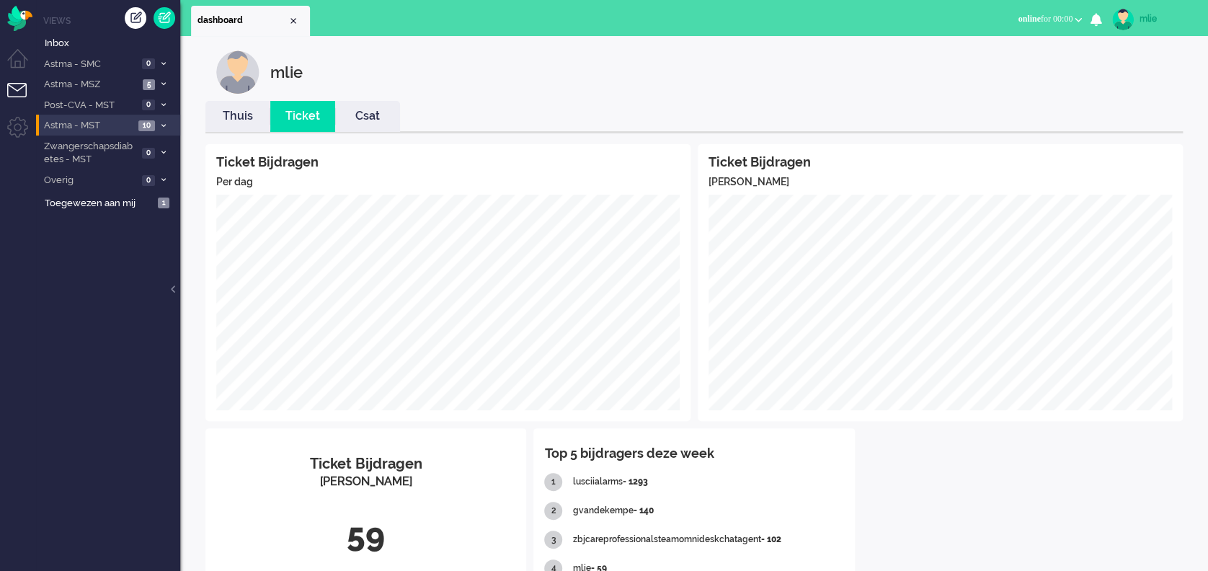
click at [156, 123] on li "Astma - MST 10" at bounding box center [108, 125] width 144 height 21
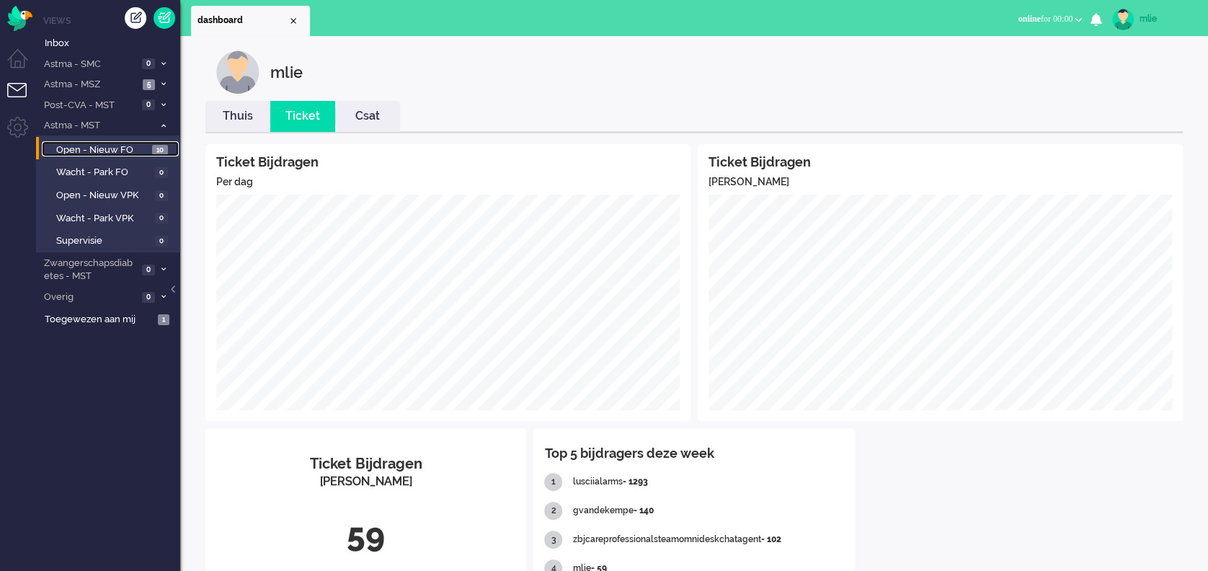
click at [153, 150] on span "10" at bounding box center [160, 150] width 16 height 11
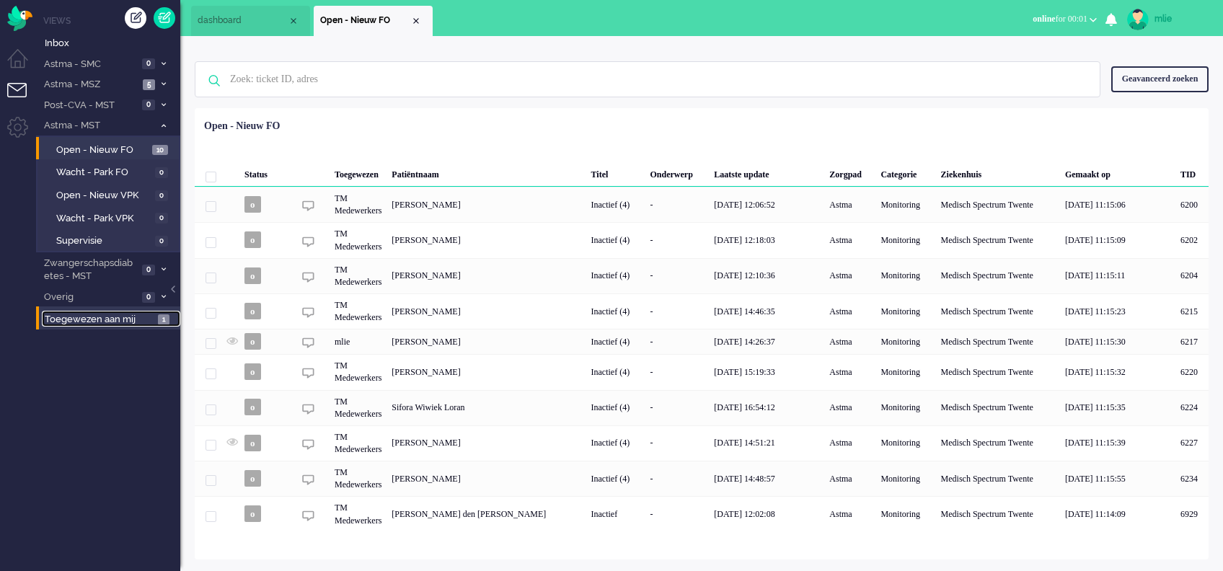
click at [121, 318] on span "Toegewezen aan mij" at bounding box center [99, 320] width 109 height 14
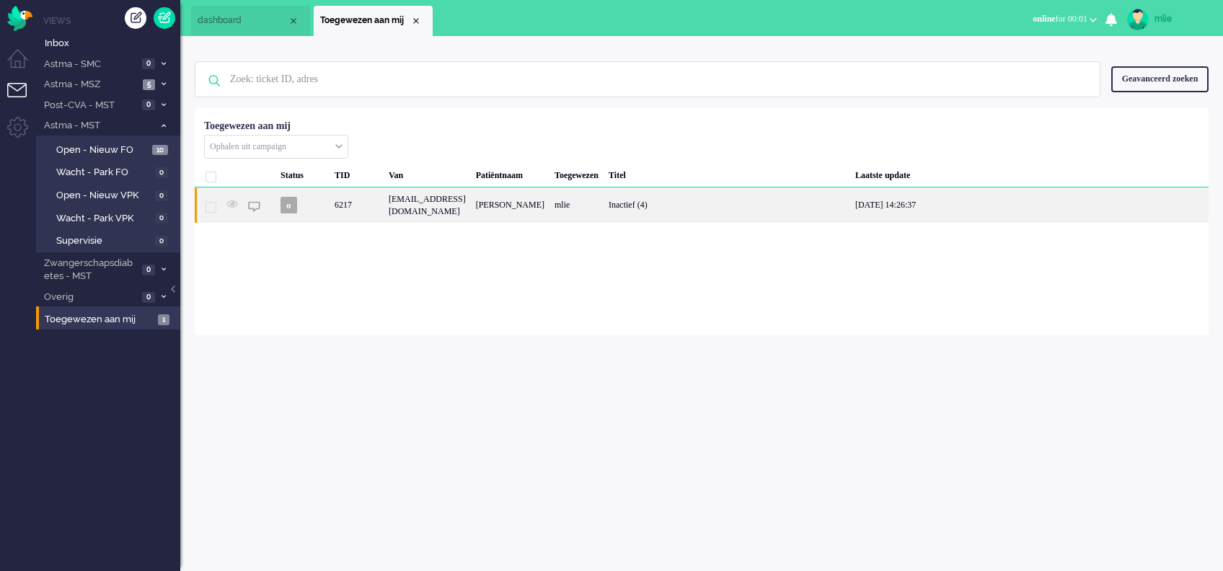
click at [549, 205] on div "[PERSON_NAME]" at bounding box center [510, 204] width 79 height 35
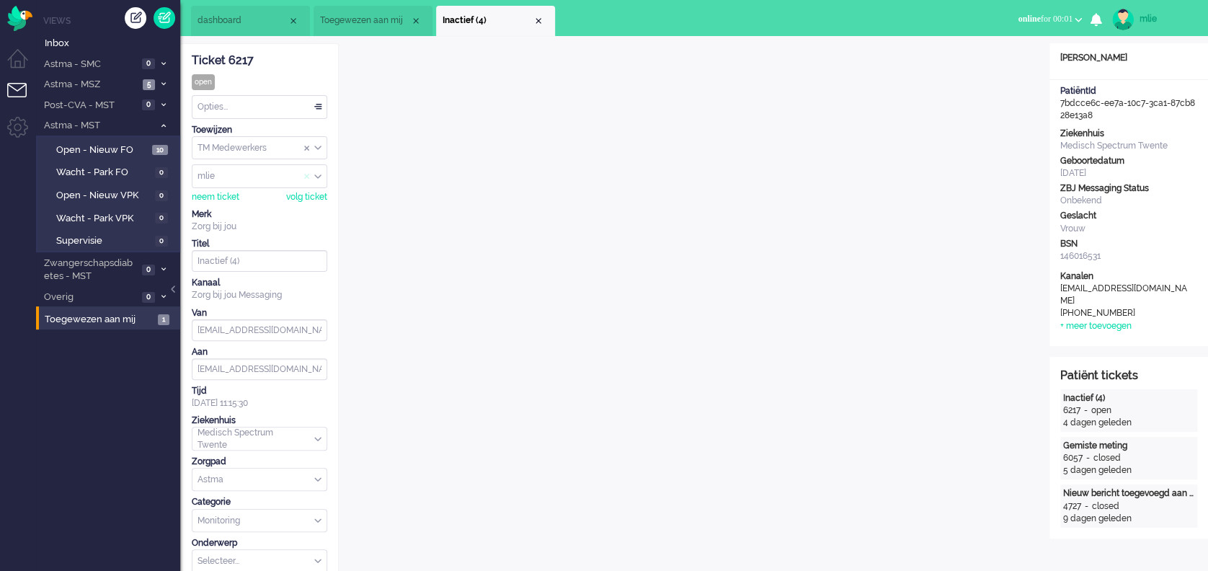
click at [306, 174] on span "Assign User" at bounding box center [307, 177] width 6 height 10
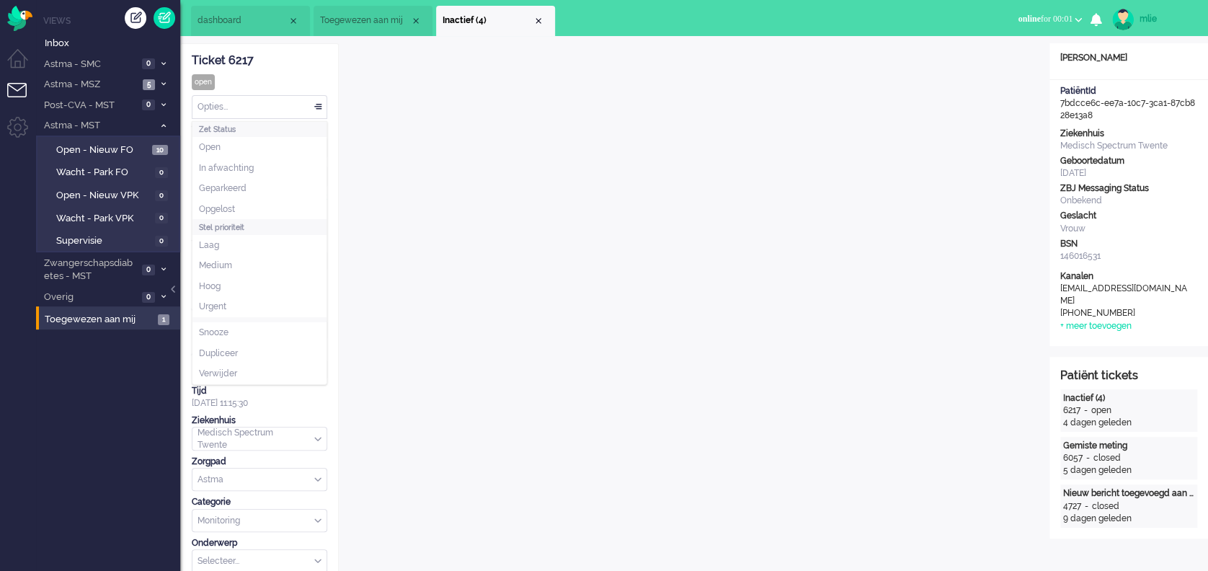
click at [313, 102] on div "Opties..." at bounding box center [260, 107] width 134 height 22
click at [221, 205] on span "Opgelost" at bounding box center [217, 209] width 36 height 12
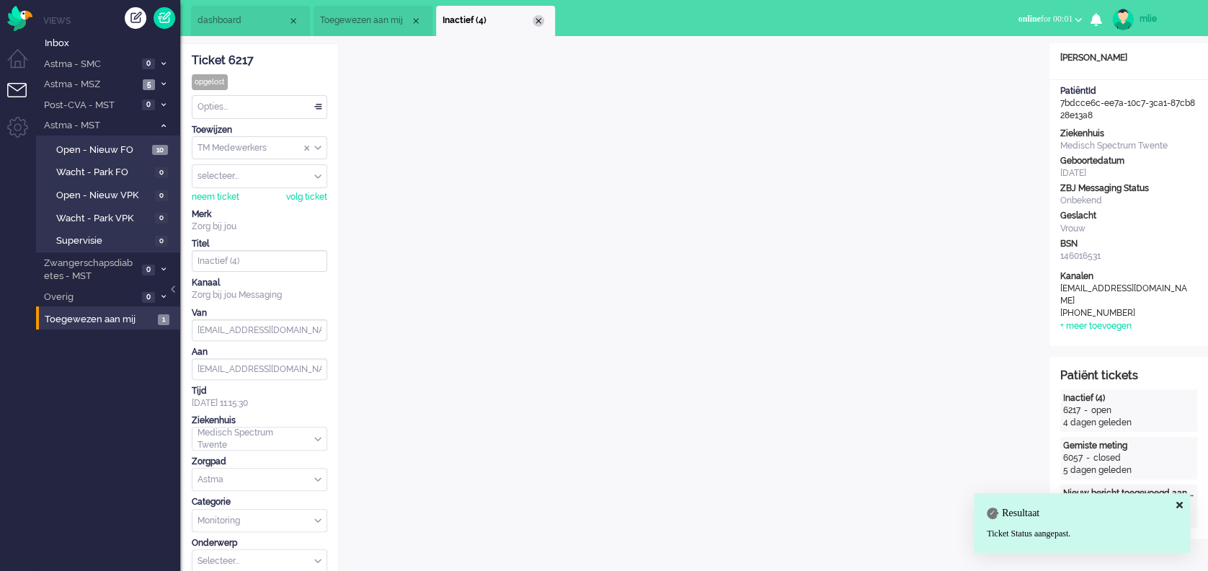
click at [537, 23] on div "Close tab" at bounding box center [539, 21] width 12 height 12
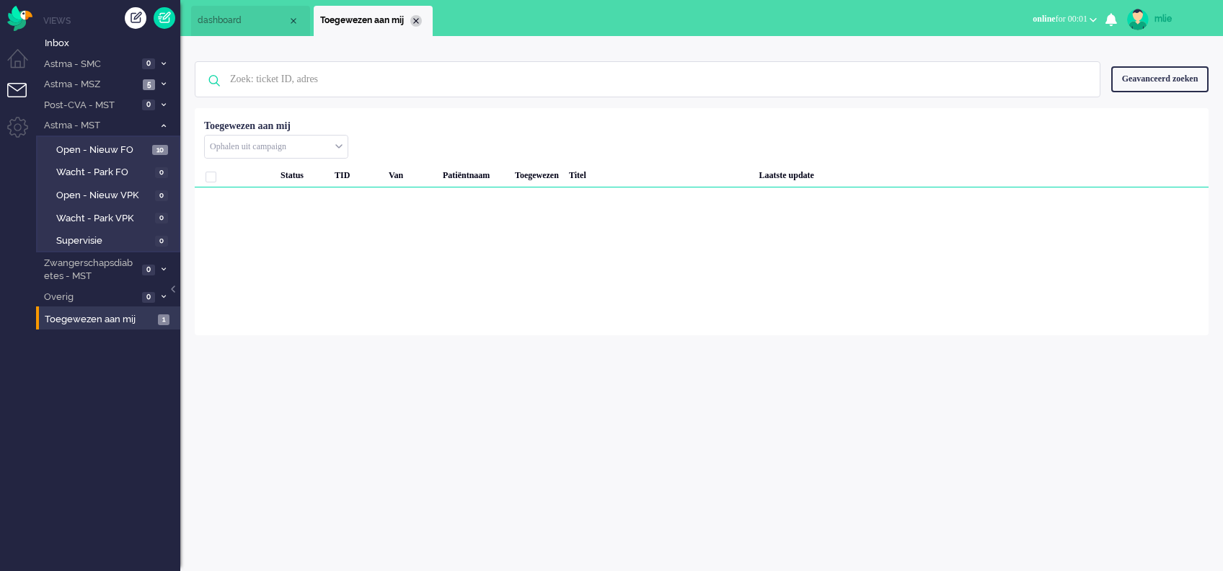
click at [417, 19] on div "Close tab" at bounding box center [416, 21] width 12 height 12
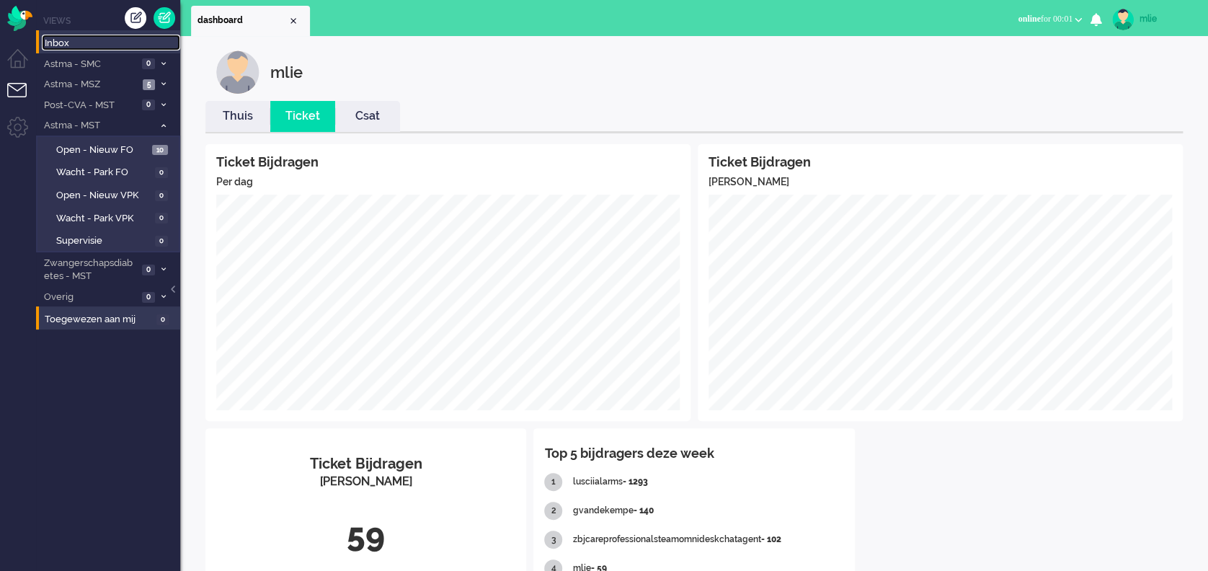
click at [64, 43] on span "Inbox" at bounding box center [113, 44] width 136 height 14
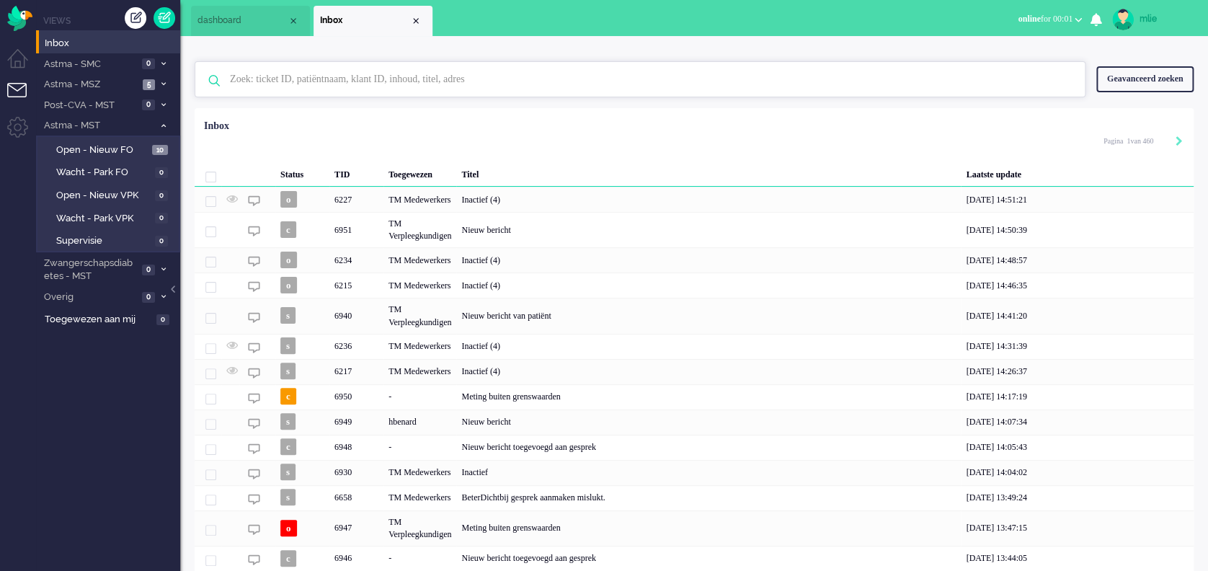
click at [413, 77] on input "text" at bounding box center [642, 79] width 846 height 35
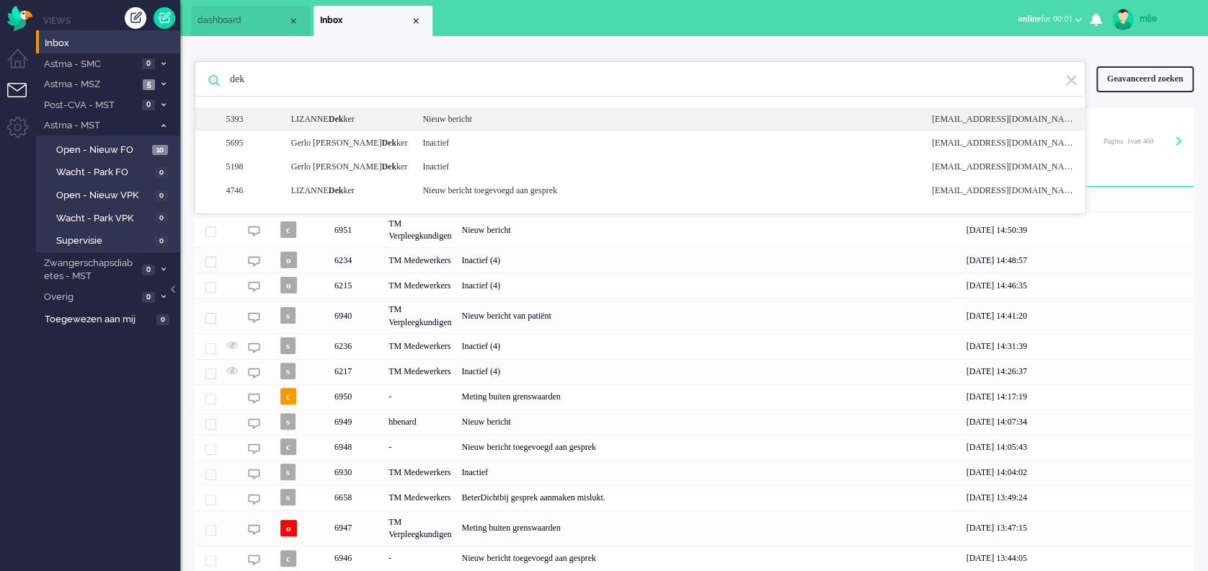
type input "dek"
click at [467, 113] on div "Nieuw bericht" at bounding box center [666, 119] width 509 height 12
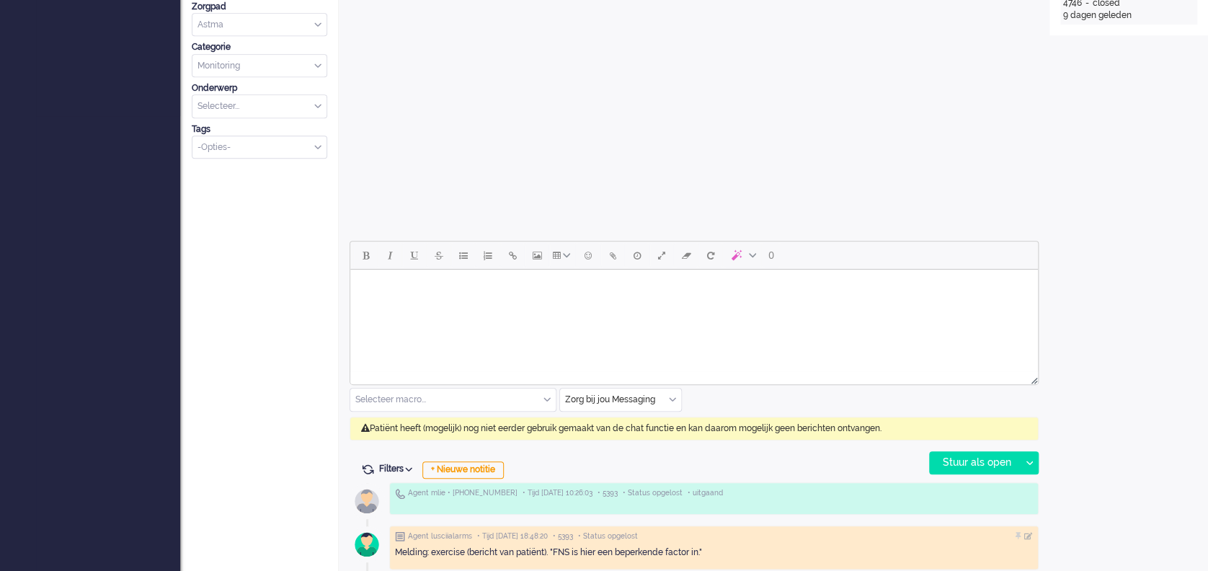
scroll to position [577, 0]
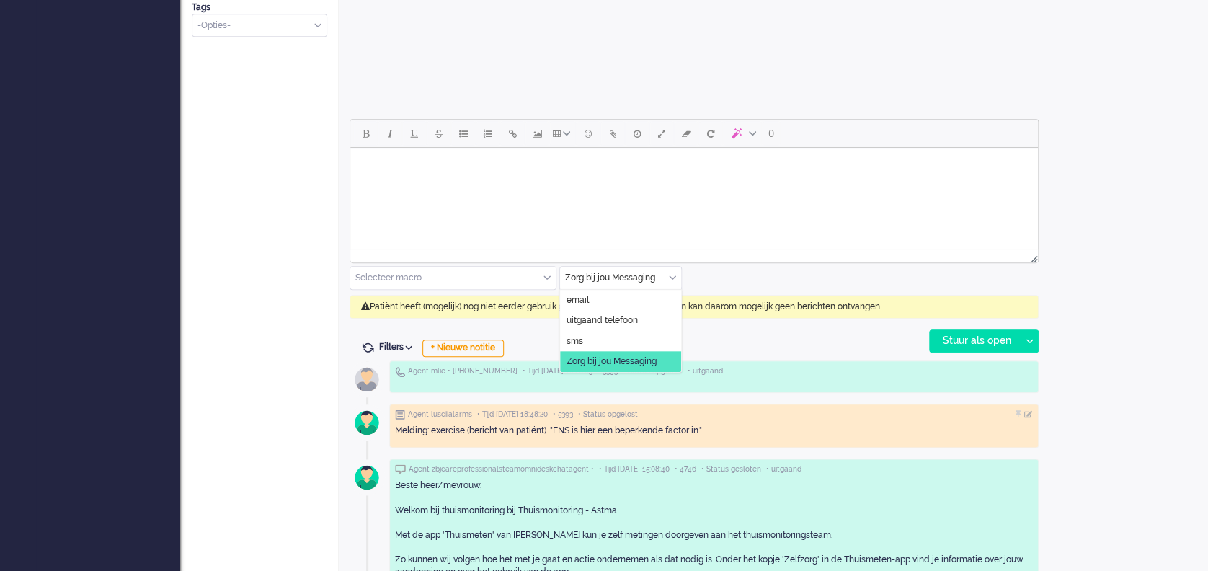
click at [673, 271] on input "text" at bounding box center [620, 278] width 121 height 22
click at [623, 322] on span "uitgaand telefoon" at bounding box center [602, 320] width 71 height 12
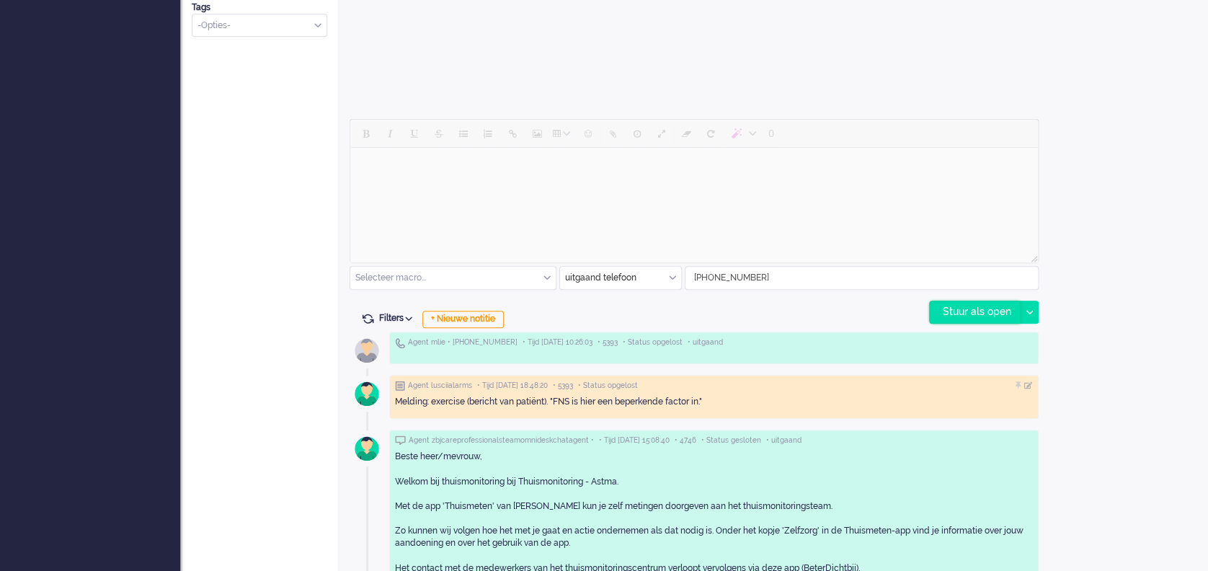
click at [963, 309] on div "Stuur als open" at bounding box center [975, 312] width 90 height 22
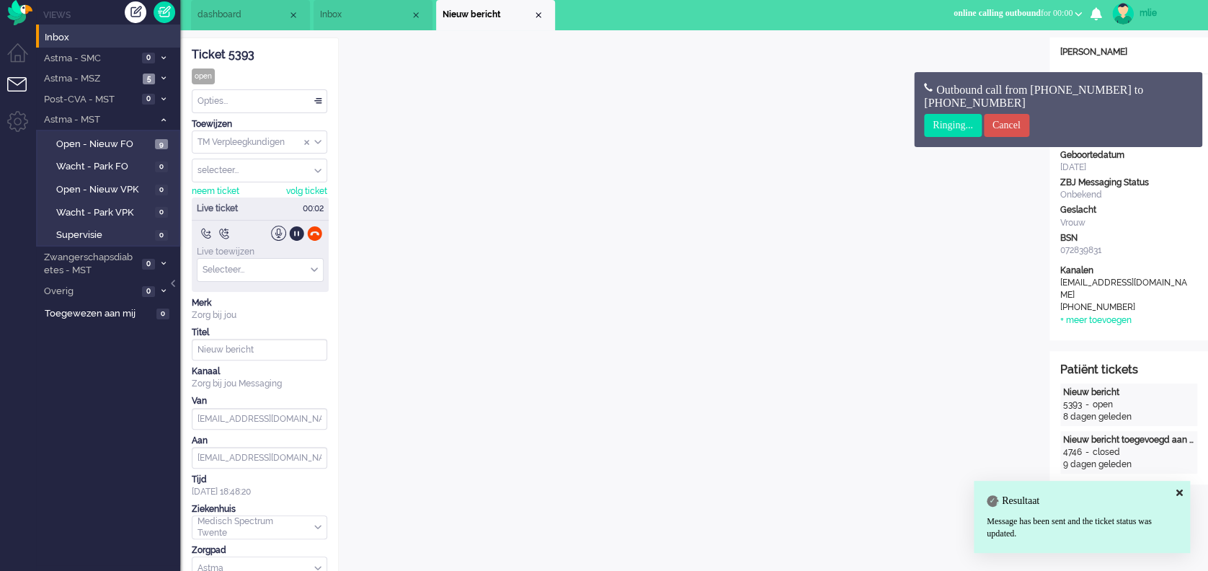
scroll to position [0, 0]
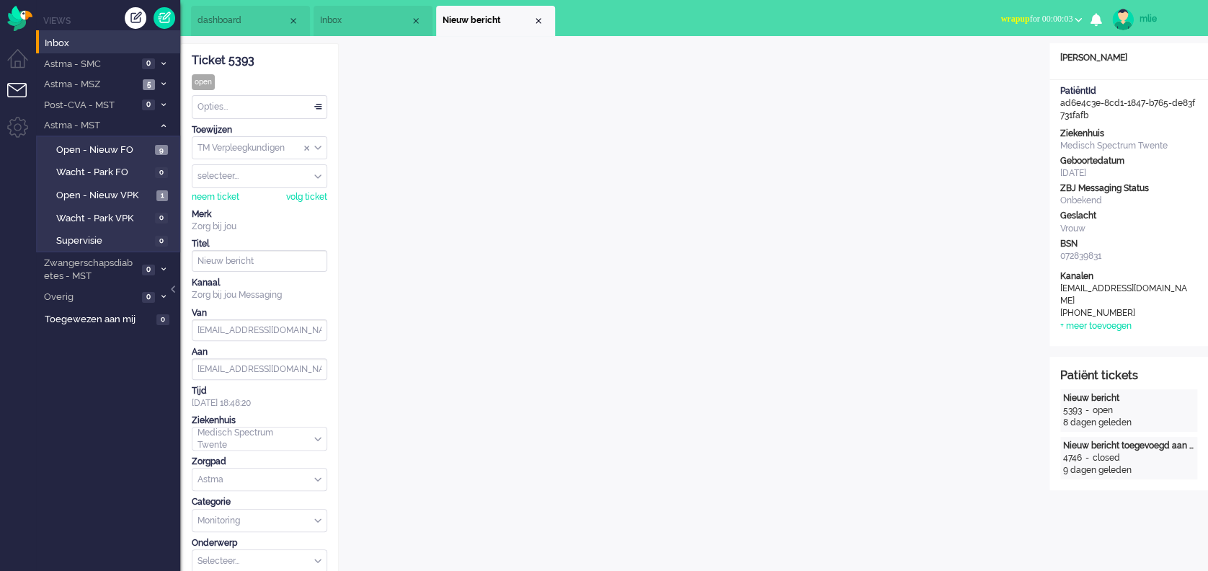
click at [1015, 17] on span "wrapup for 00:00:03" at bounding box center [1037, 19] width 72 height 10
click at [983, 65] on label "Online" at bounding box center [1022, 64] width 114 height 12
click at [314, 104] on div "Opties..." at bounding box center [260, 107] width 134 height 22
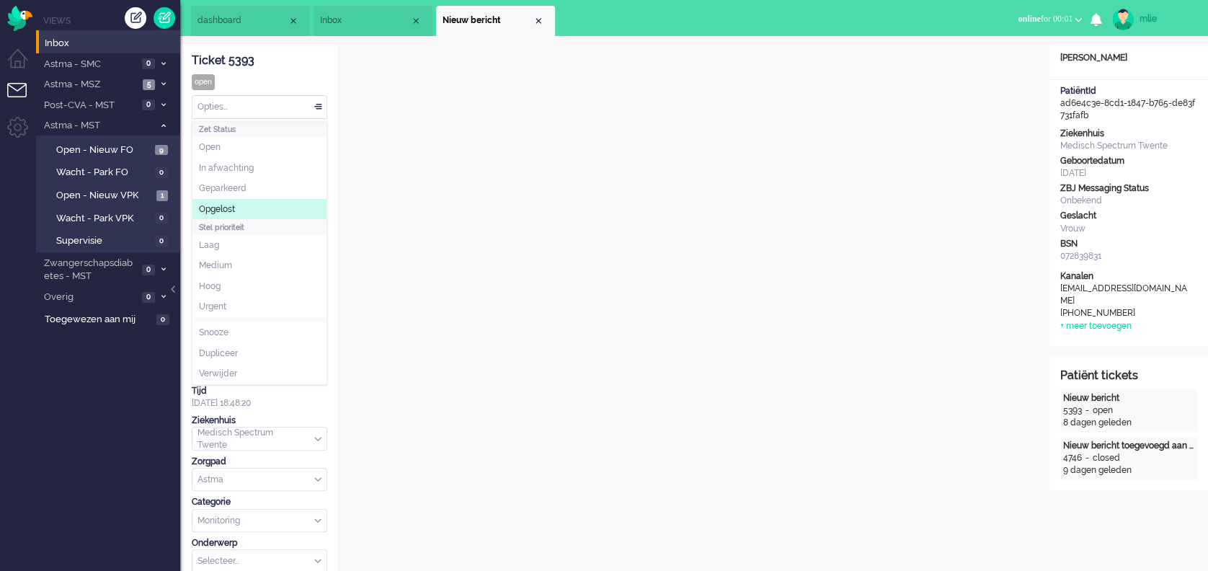
click at [225, 203] on span "Opgelost" at bounding box center [217, 209] width 36 height 12
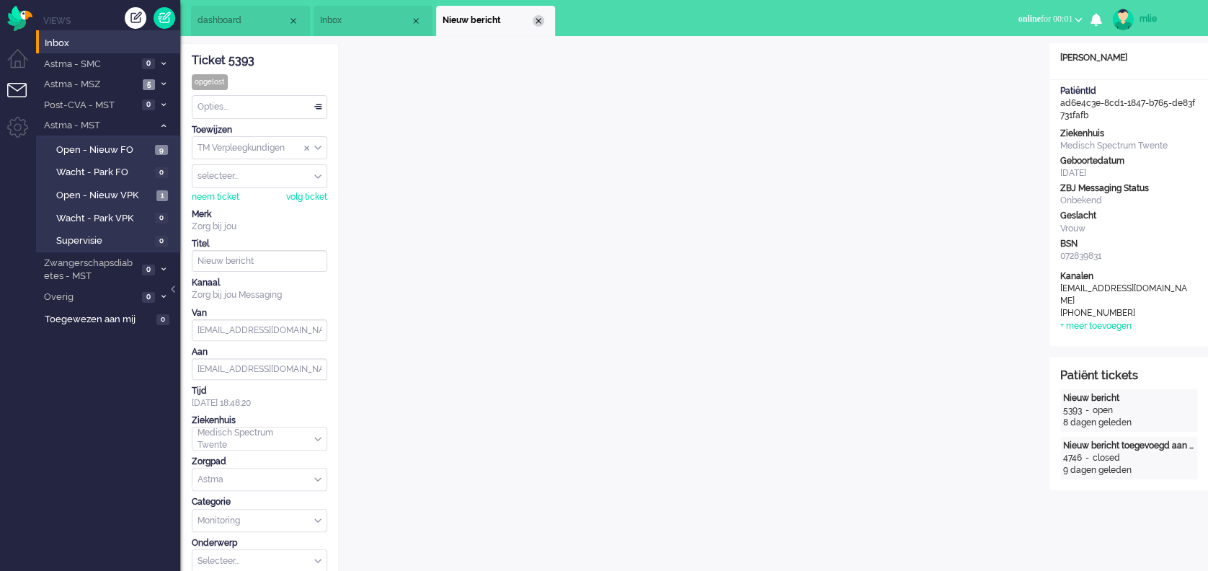
click at [541, 21] on div "Close tab" at bounding box center [539, 21] width 12 height 12
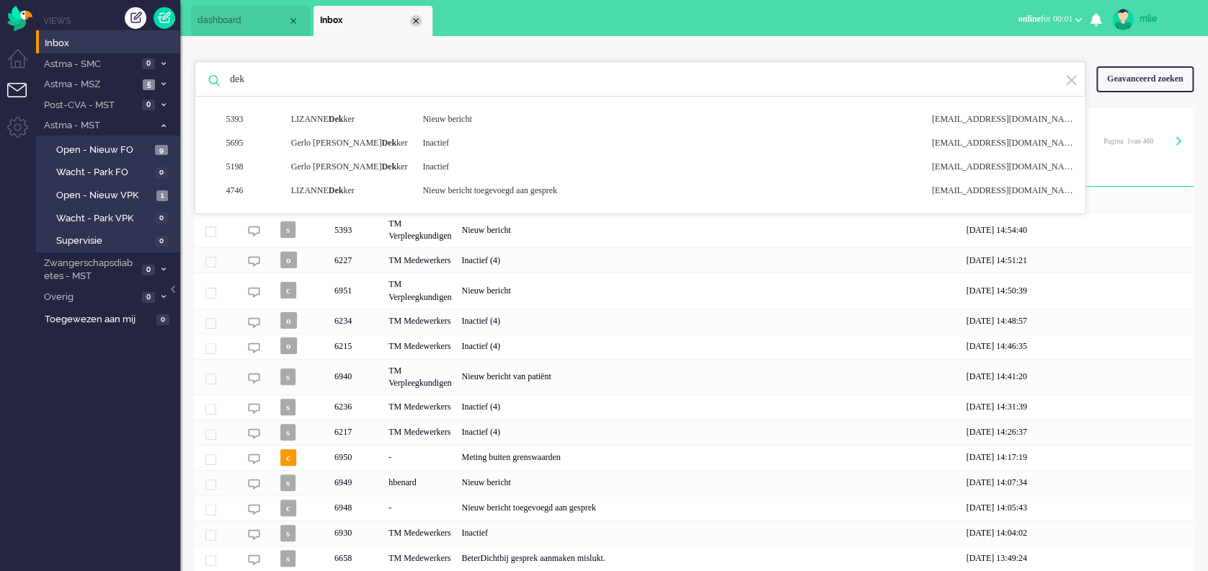
click at [417, 20] on div "Close tab" at bounding box center [416, 21] width 12 height 12
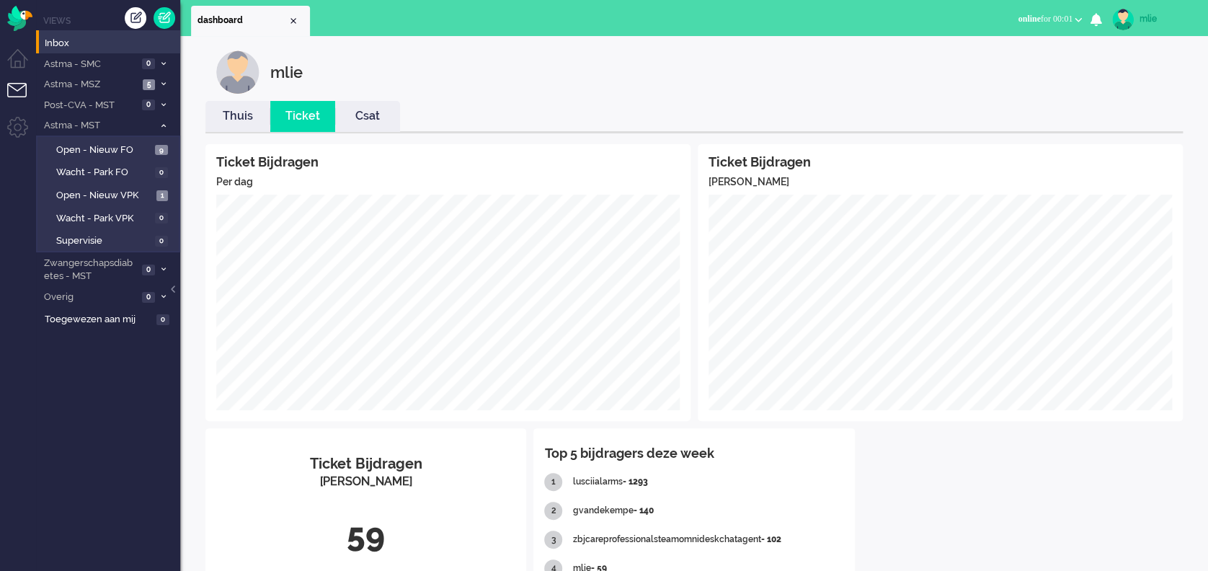
click at [229, 110] on link "Thuis" at bounding box center [237, 116] width 65 height 17
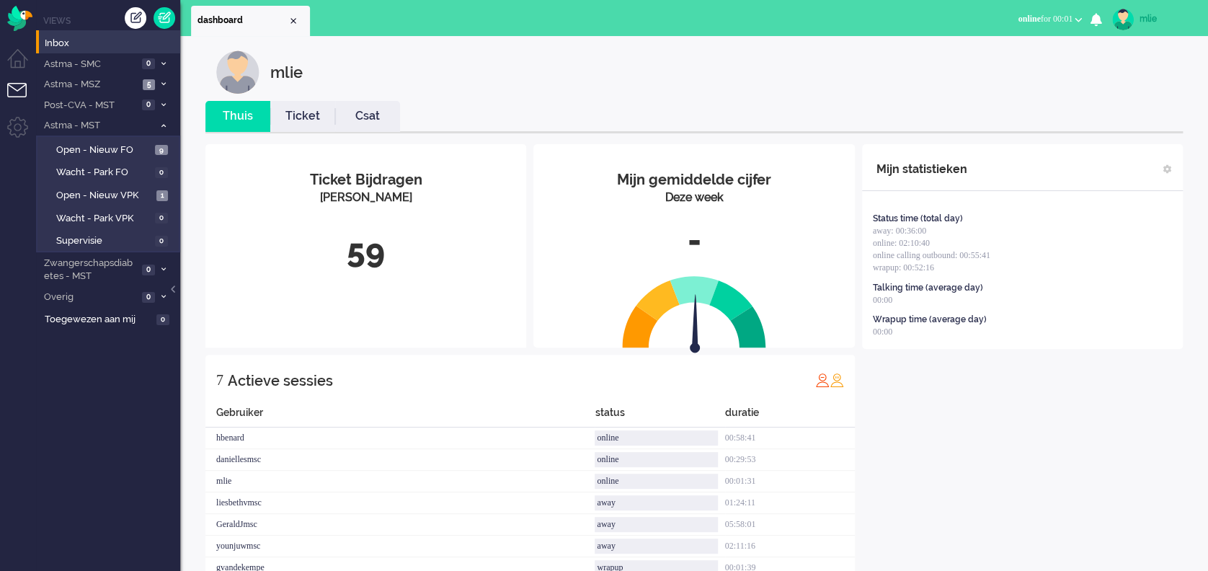
click at [300, 123] on link "Ticket" at bounding box center [302, 116] width 65 height 17
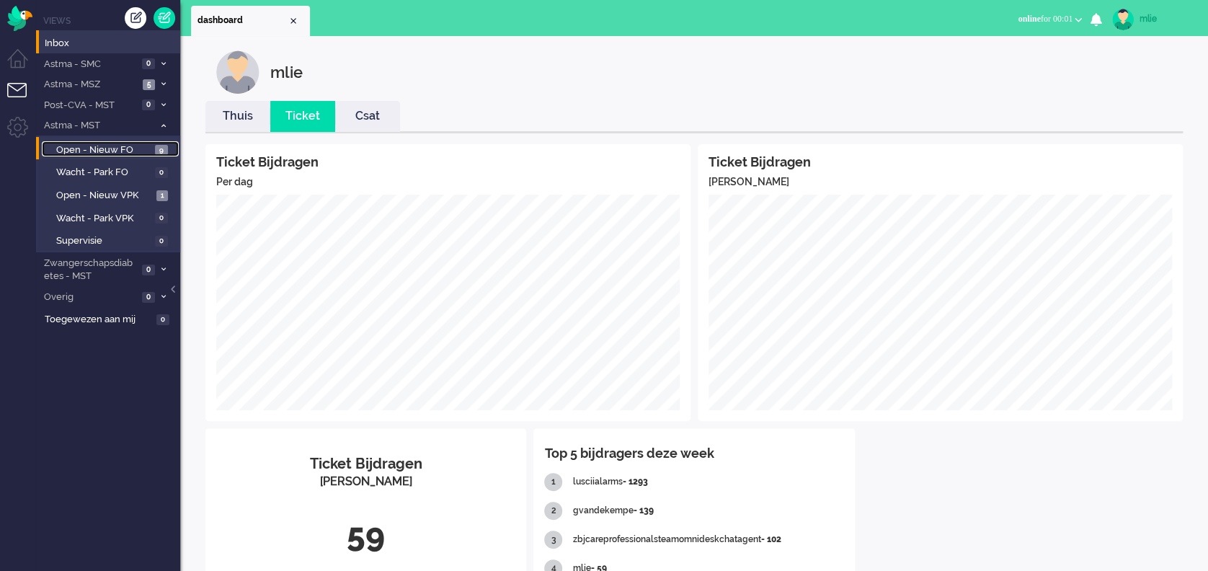
click at [145, 146] on span "Open - Nieuw FO" at bounding box center [103, 150] width 95 height 14
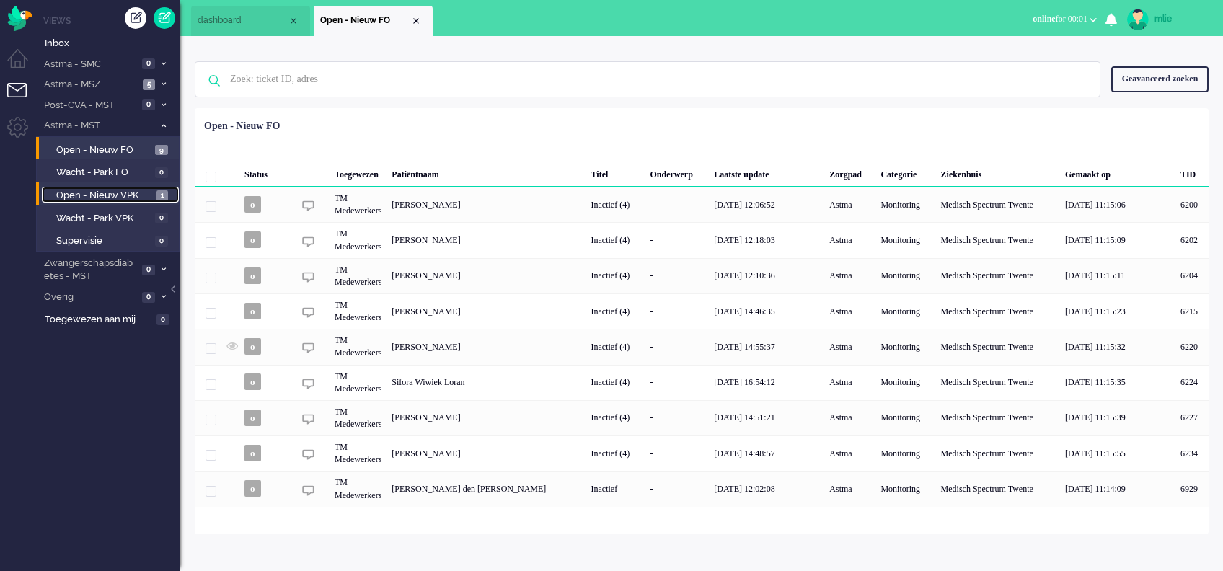
click at [92, 191] on span "Open - Nieuw VPK" at bounding box center [104, 196] width 97 height 14
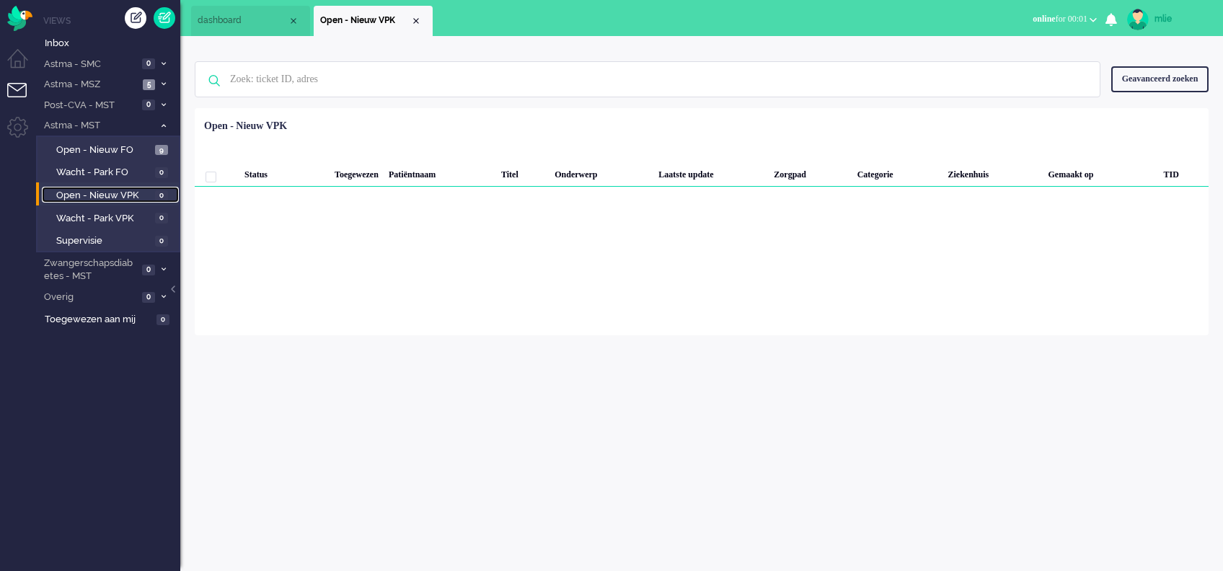
click at [85, 193] on span "Open - Nieuw VPK" at bounding box center [103, 196] width 95 height 14
click at [89, 169] on span "Wacht - Park FO" at bounding box center [103, 173] width 95 height 14
click at [96, 150] on span "Open - Nieuw FO" at bounding box center [103, 150] width 95 height 14
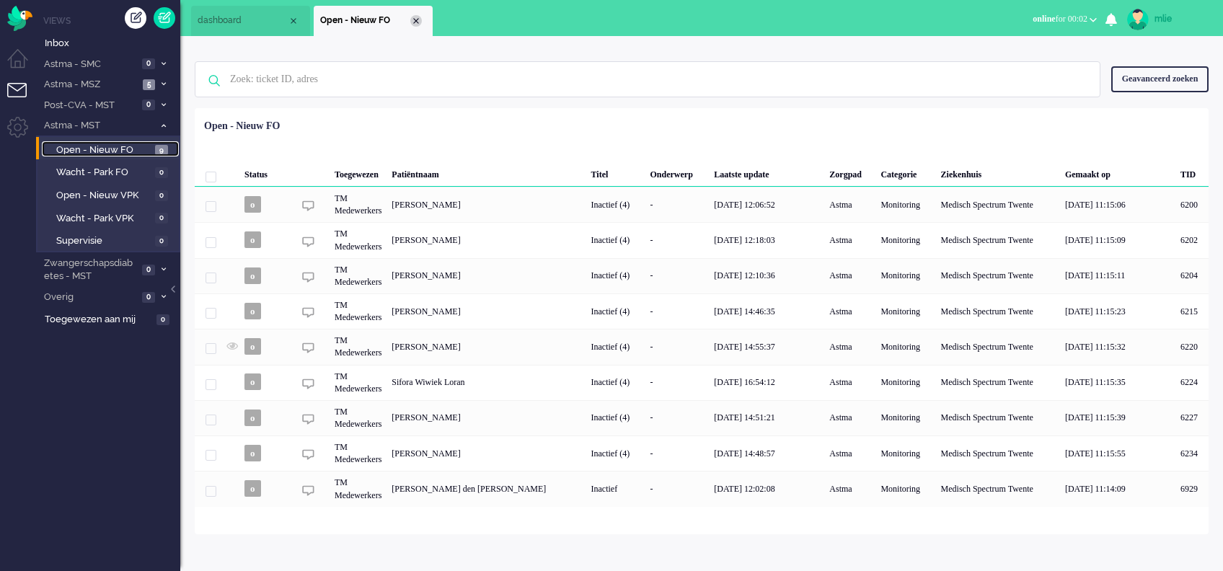
click at [415, 19] on div "Close tab" at bounding box center [416, 21] width 12 height 12
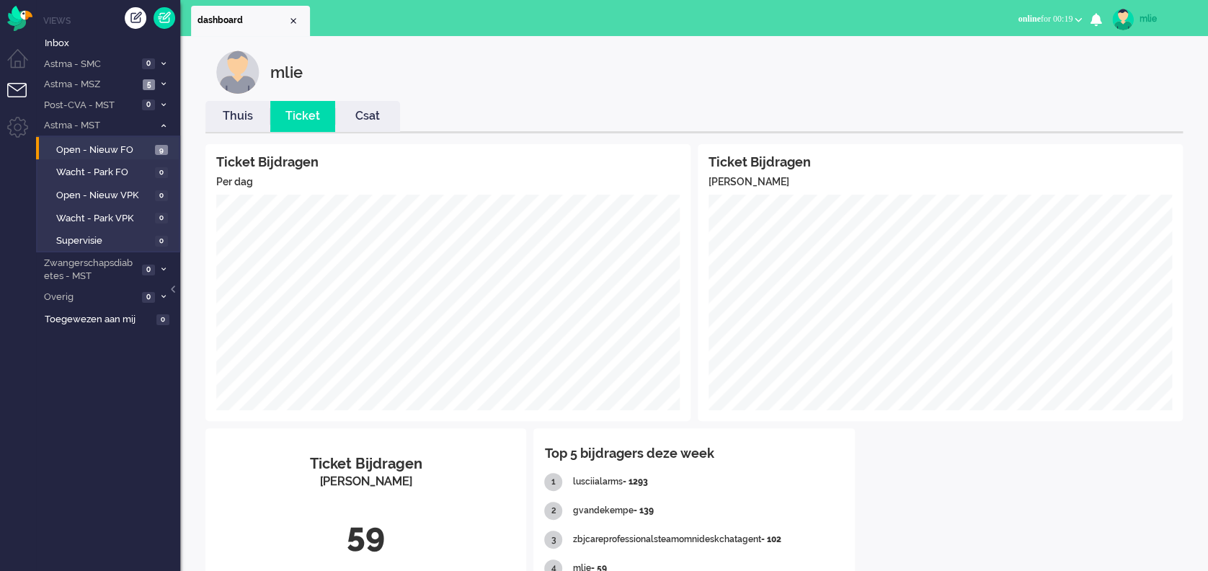
click at [225, 116] on link "Thuis" at bounding box center [237, 116] width 65 height 17
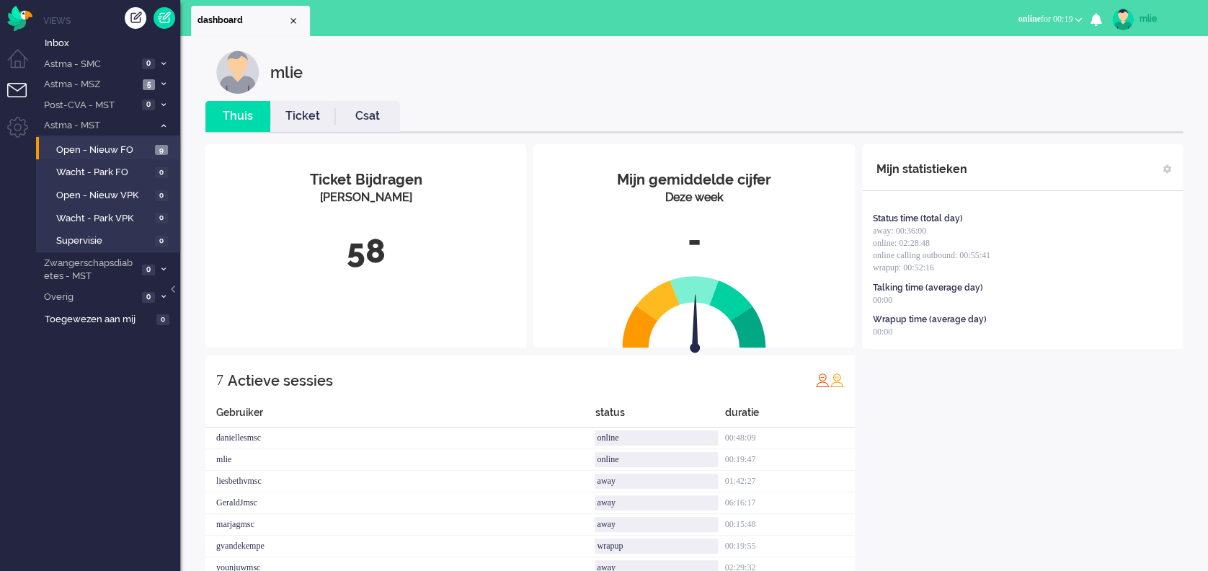
click at [301, 115] on link "Ticket" at bounding box center [302, 116] width 65 height 17
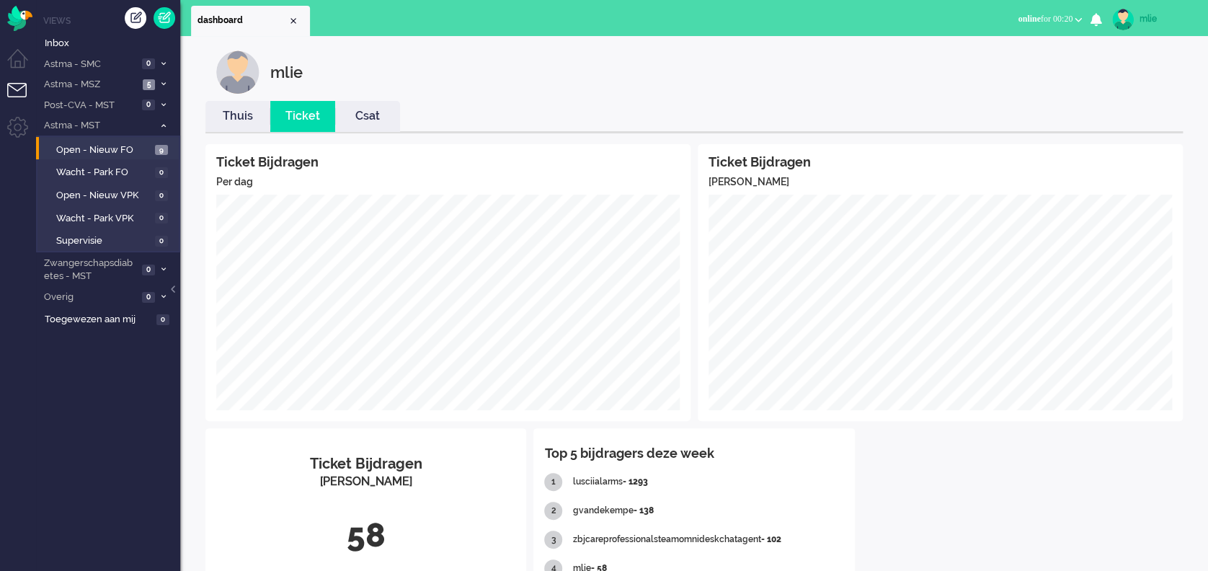
click at [1153, 15] on div "mlie" at bounding box center [1167, 19] width 54 height 14
click at [1115, 115] on link "Uitloggen" at bounding box center [1150, 116] width 99 height 14
